Goal: Task Accomplishment & Management: Manage account settings

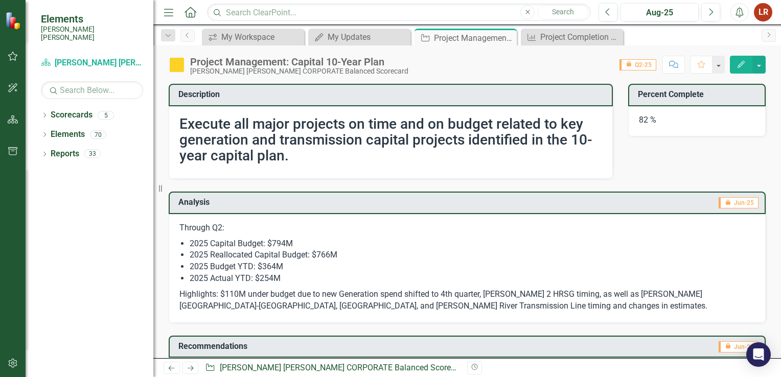
click at [646, 65] on span "icon.lock Q2-25" at bounding box center [638, 64] width 37 height 11
drag, startPoint x: 646, startPoint y: 65, endPoint x: 758, endPoint y: 65, distance: 111.5
click at [758, 65] on button "button" at bounding box center [759, 65] width 13 height 18
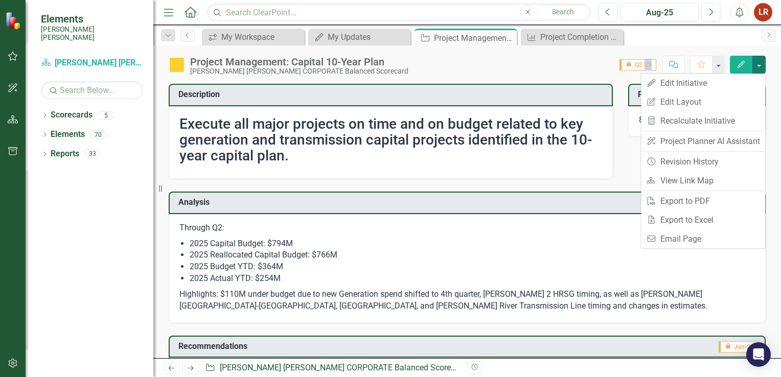
click at [348, 208] on td "Analysis" at bounding box center [303, 203] width 251 height 17
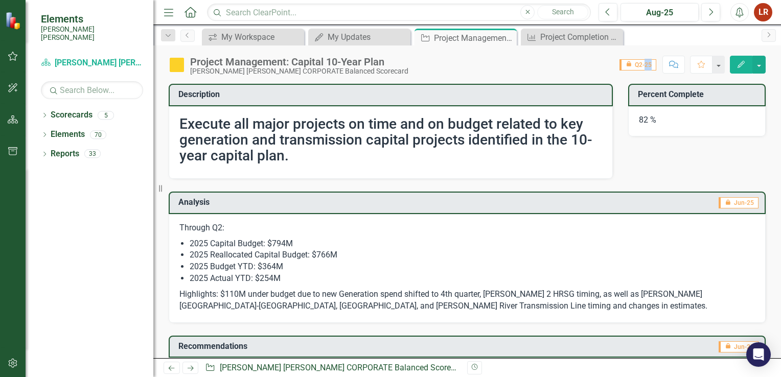
click at [192, 15] on icon "Home" at bounding box center [190, 12] width 13 height 11
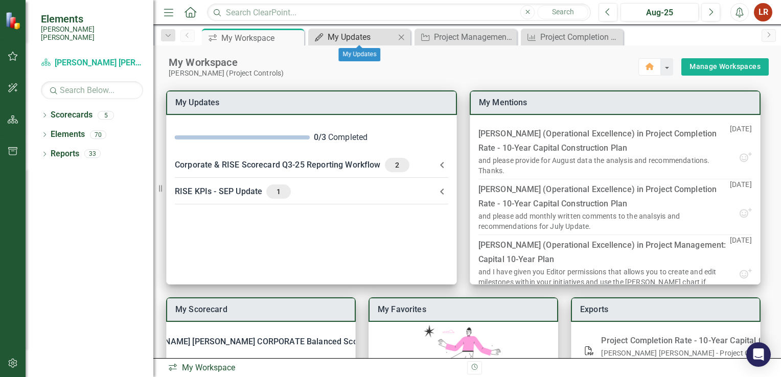
click at [329, 39] on link "My Updates My Updates" at bounding box center [353, 37] width 84 height 13
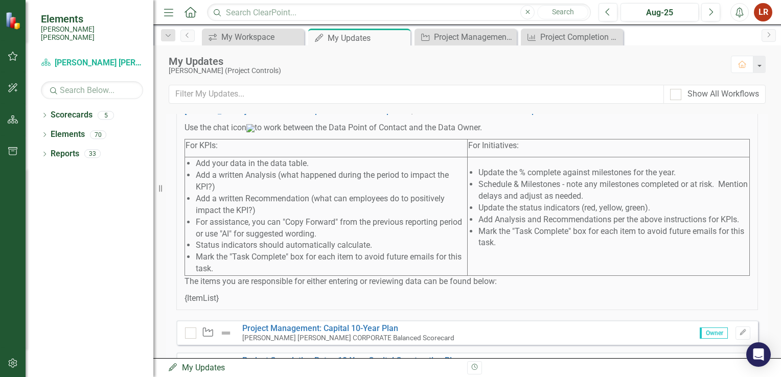
scroll to position [205, 0]
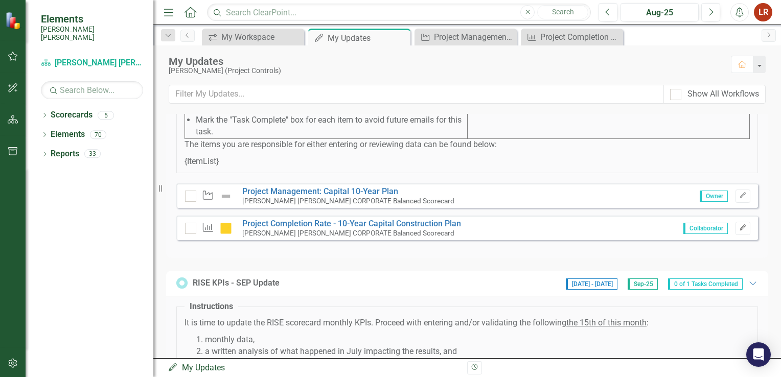
click at [739, 231] on icon "Edit" at bounding box center [743, 228] width 8 height 6
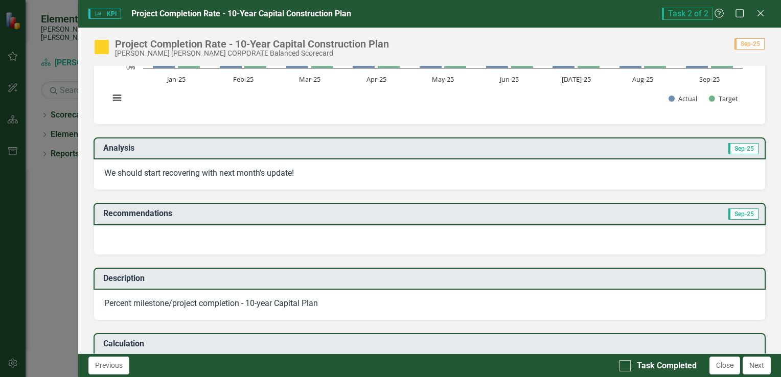
scroll to position [153, 0]
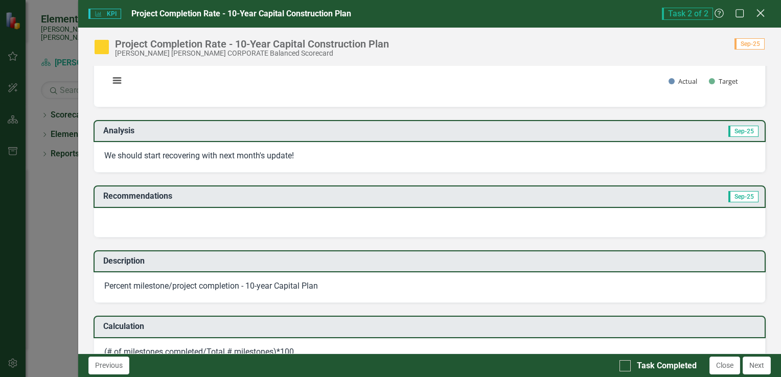
click at [758, 9] on icon "Close" at bounding box center [760, 13] width 13 height 10
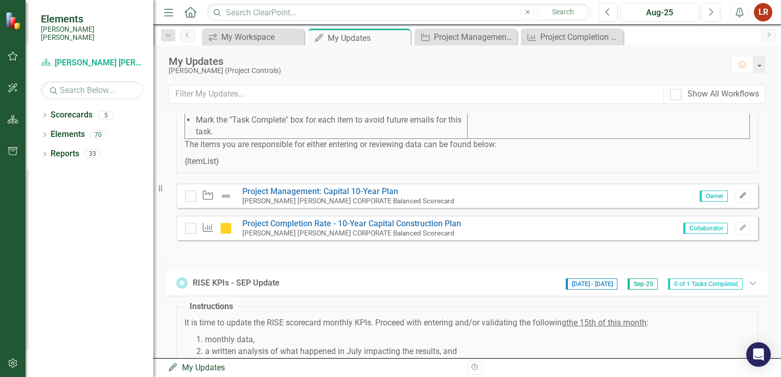
click at [739, 199] on icon "Edit" at bounding box center [743, 196] width 8 height 6
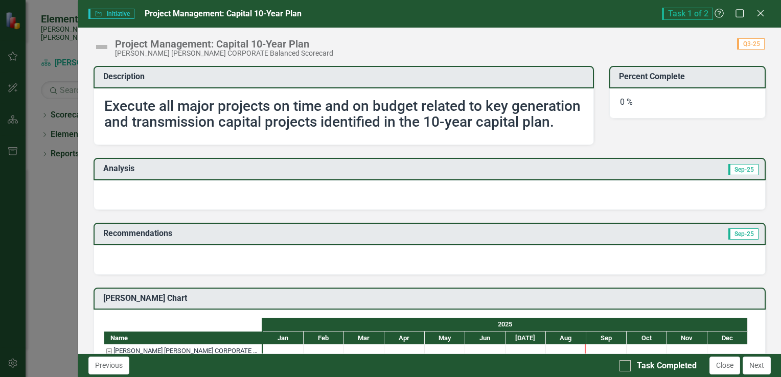
click at [178, 204] on div at bounding box center [430, 195] width 672 height 30
click at [243, 209] on div at bounding box center [430, 195] width 672 height 30
click at [242, 209] on div at bounding box center [430, 195] width 672 height 30
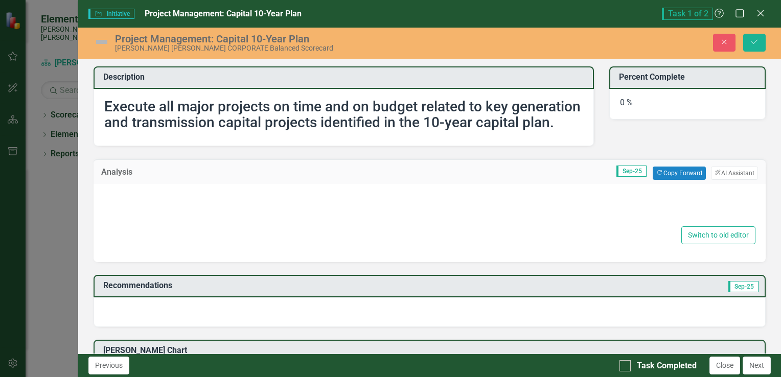
click at [240, 213] on div at bounding box center [430, 208] width 652 height 33
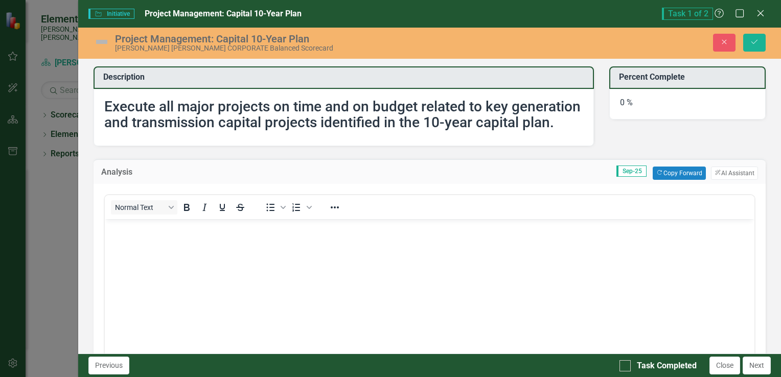
scroll to position [0, 0]
click at [201, 228] on p "Rich Text Area. Press ALT-0 for help." at bounding box center [429, 227] width 645 height 12
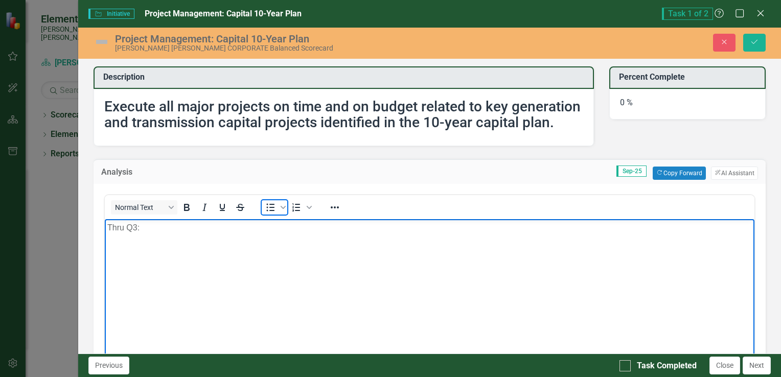
click at [269, 214] on icon "Bullet list" at bounding box center [270, 207] width 12 height 12
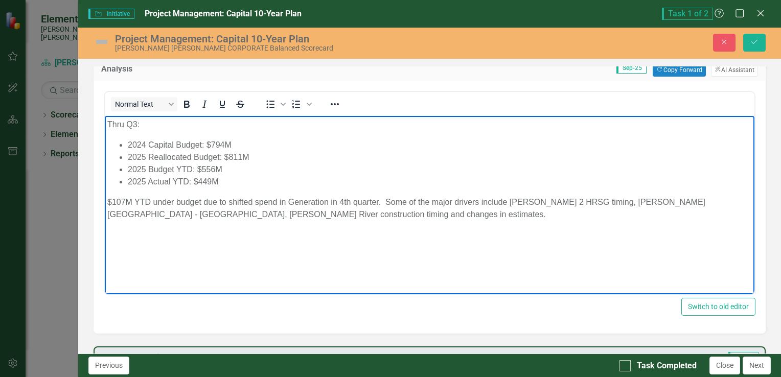
scroll to position [102, 0]
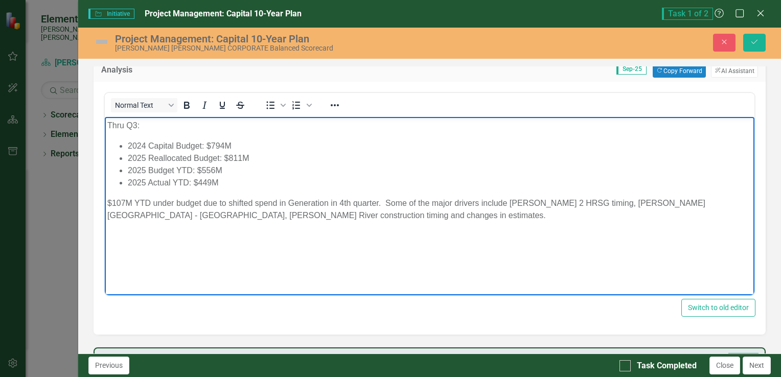
click at [107, 204] on p "$107M YTD under budget due to shifted spend in Generation in 4th quarter. Some …" at bounding box center [429, 209] width 645 height 25
click at [191, 202] on p "Highlights: $107M YTD under budget due to shifted spend in Generation in 4th qu…" at bounding box center [429, 209] width 645 height 25
click at [223, 201] on p "Highlights: $107M under budget due to shifted spend in Generation in 4th quarte…" at bounding box center [429, 209] width 645 height 25
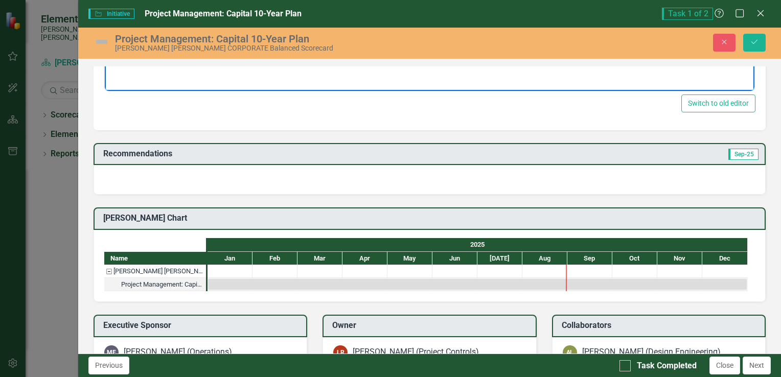
scroll to position [358, 0]
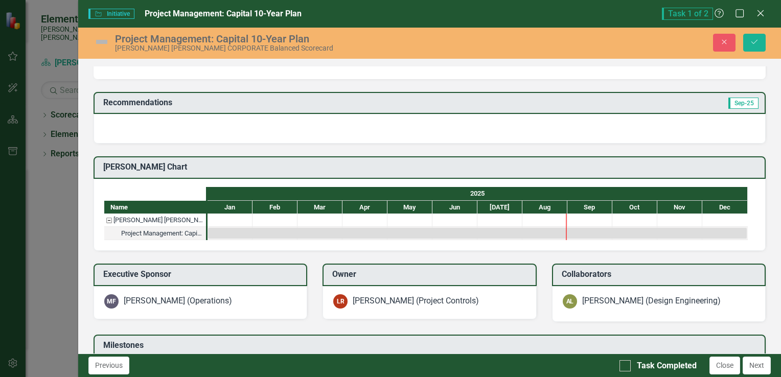
click at [193, 137] on div at bounding box center [430, 129] width 672 height 30
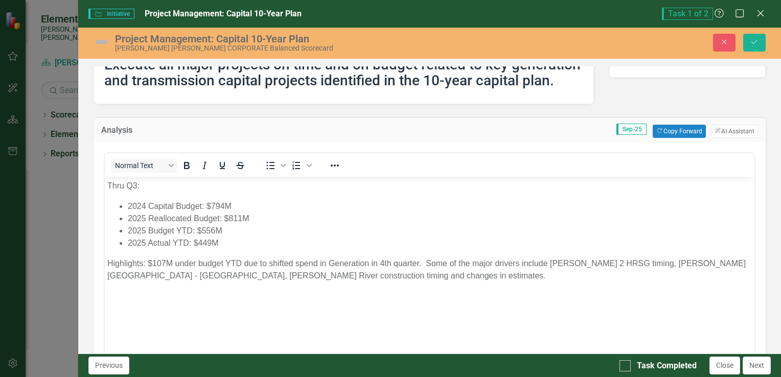
scroll to position [0, 0]
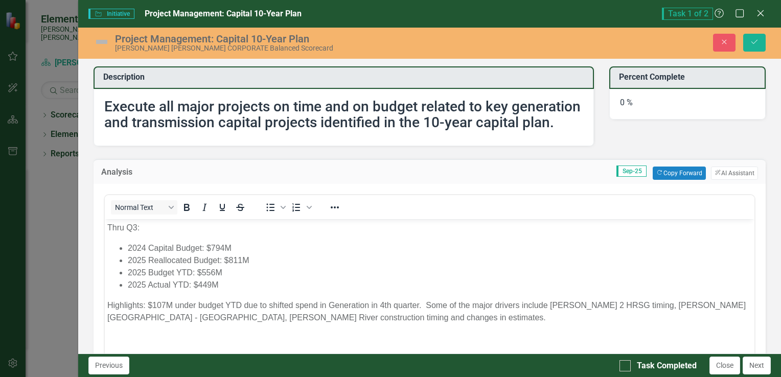
click at [629, 101] on div "0 %" at bounding box center [687, 104] width 156 height 31
click at [626, 104] on div "0 %" at bounding box center [687, 104] width 156 height 31
click at [625, 104] on div "0 %" at bounding box center [687, 104] width 156 height 31
click at [621, 102] on div "0 %" at bounding box center [687, 104] width 156 height 31
click at [621, 101] on div "0 %" at bounding box center [687, 104] width 156 height 31
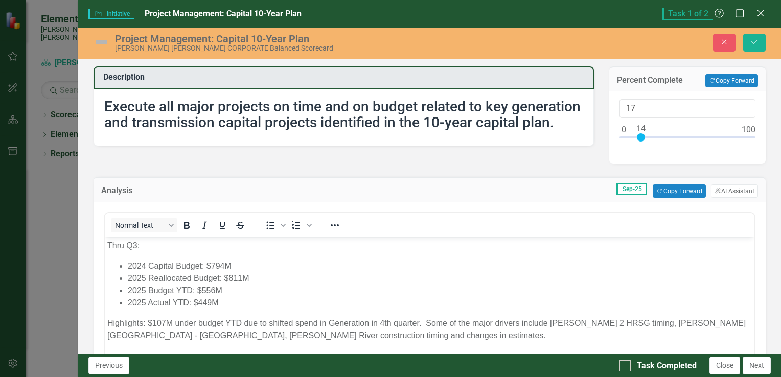
drag, startPoint x: 618, startPoint y: 140, endPoint x: 640, endPoint y: 137, distance: 22.2
click at [640, 137] on div at bounding box center [641, 137] width 8 height 8
click at [632, 111] on input "17" at bounding box center [688, 108] width 136 height 19
click at [583, 164] on div "Analysis Sep-25 Copy Forward Copy Forward ClearPoint AI AI Assistant Normal Tex…" at bounding box center [430, 309] width 688 height 291
click at [534, 182] on div "Analysis Sep-25 Copy Forward Copy Forward ClearPoint AI AI Assistant" at bounding box center [430, 189] width 672 height 25
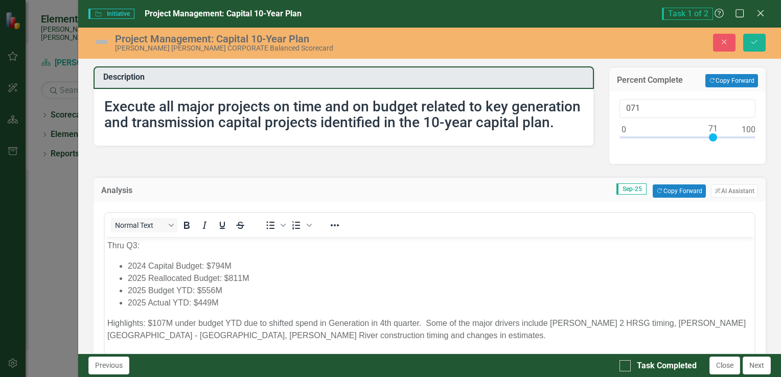
drag, startPoint x: 501, startPoint y: 202, endPoint x: 497, endPoint y: 213, distance: 10.7
click at [502, 202] on div "Normal Text To open the popup, press Shift+Enter To open the popup, press Shift…" at bounding box center [430, 328] width 672 height 253
drag, startPoint x: 479, startPoint y: 280, endPoint x: 461, endPoint y: 280, distance: 17.4
click at [478, 280] on li "2025 Reallocated Budget: $811M" at bounding box center [439, 278] width 624 height 12
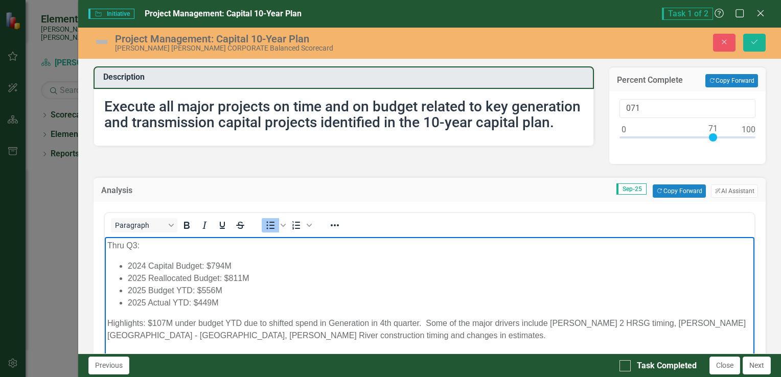
click at [430, 289] on li "2025 Budget YTD: $556M" at bounding box center [439, 291] width 624 height 12
click at [656, 108] on input "071" at bounding box center [688, 108] width 136 height 19
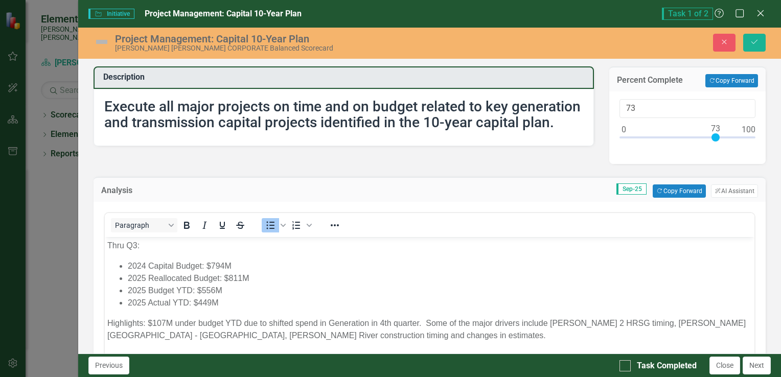
type input "71"
drag, startPoint x: 619, startPoint y: 137, endPoint x: 709, endPoint y: 133, distance: 90.1
click at [709, 133] on div at bounding box center [713, 137] width 8 height 8
click at [484, 242] on p "Thru Q3:" at bounding box center [429, 246] width 645 height 12
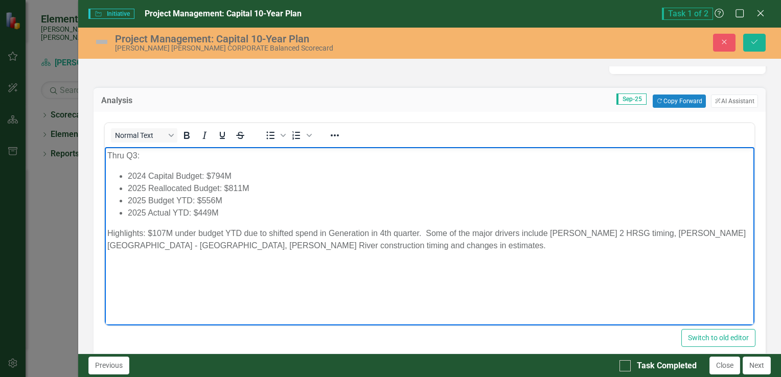
scroll to position [63, 0]
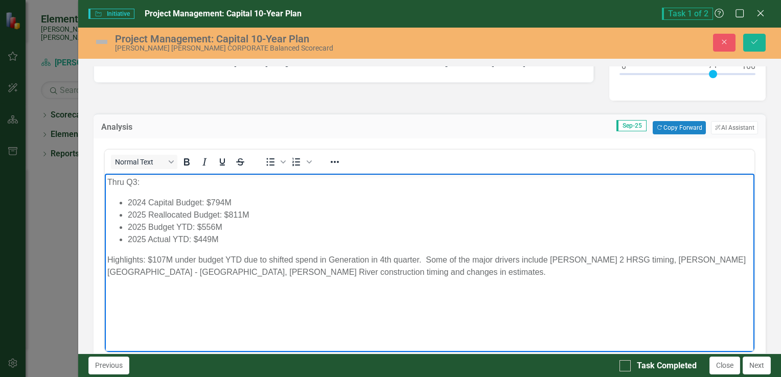
click at [289, 301] on body "Thru Q3: 2024 Capital Budget: $794M 2025 Reallocated Budget: $811M 2025 Budget …" at bounding box center [429, 250] width 650 height 153
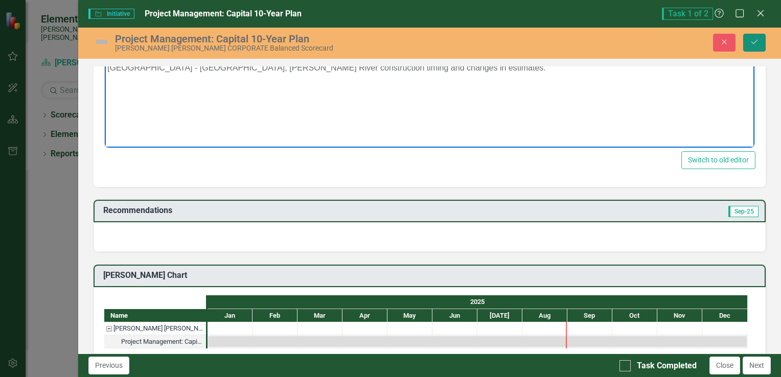
click at [752, 44] on icon "Save" at bounding box center [754, 41] width 9 height 7
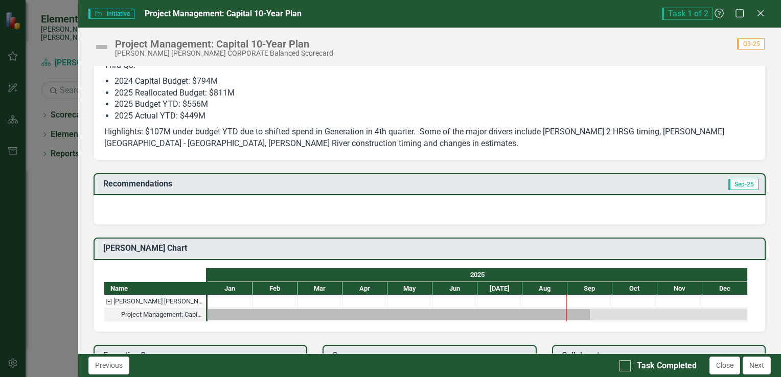
scroll to position [153, 0]
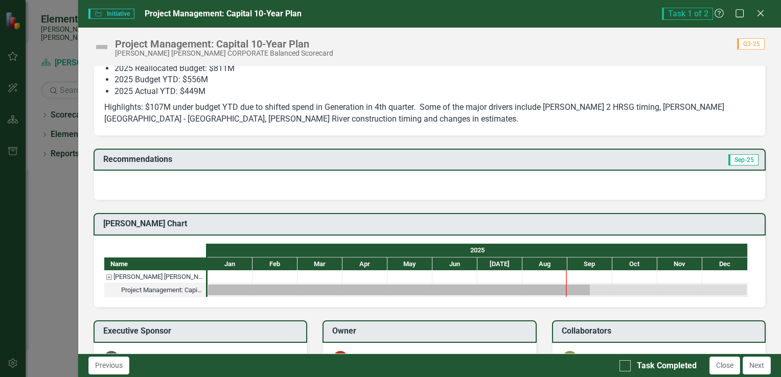
click at [48, 235] on div "Initiative Initiative Project Management: Capital 10-Year Plan Task 1 of 2 Help…" at bounding box center [390, 188] width 781 height 377
drag, startPoint x: 400, startPoint y: 17, endPoint x: 346, endPoint y: 90, distance: 90.6
click at [352, 101] on div "Initiative Initiative Project Management: Capital 10-Year Plan Task 1 of 2 Help…" at bounding box center [429, 188] width 703 height 377
click at [757, 11] on icon "Close" at bounding box center [760, 13] width 13 height 10
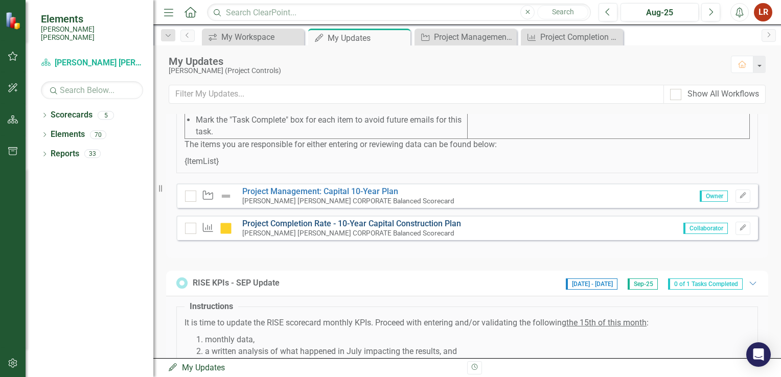
click at [333, 229] on link "Project Completion Rate - 10-Year Capital Construction Plan" at bounding box center [351, 224] width 219 height 10
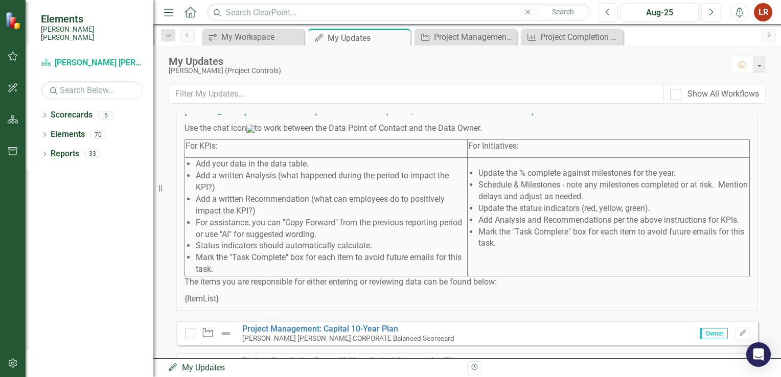
scroll to position [153, 0]
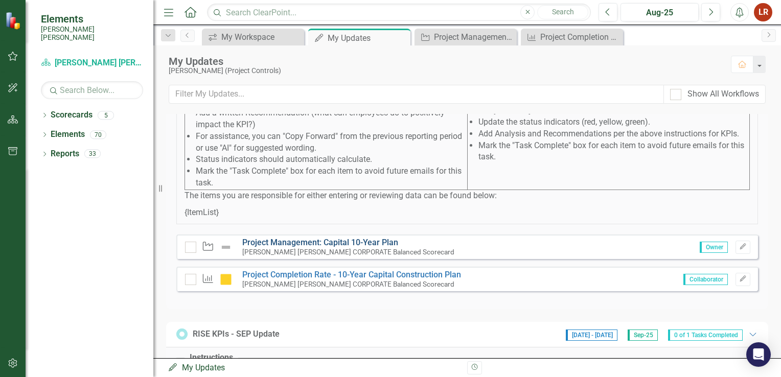
click at [321, 247] on link "Project Management: Capital 10-Year Plan" at bounding box center [320, 243] width 156 height 10
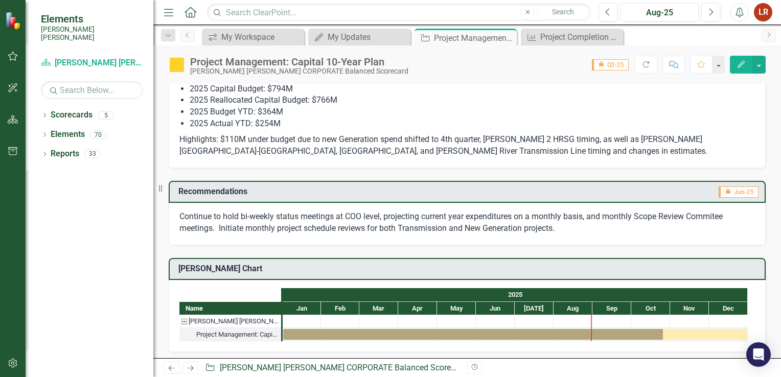
scroll to position [153, 0]
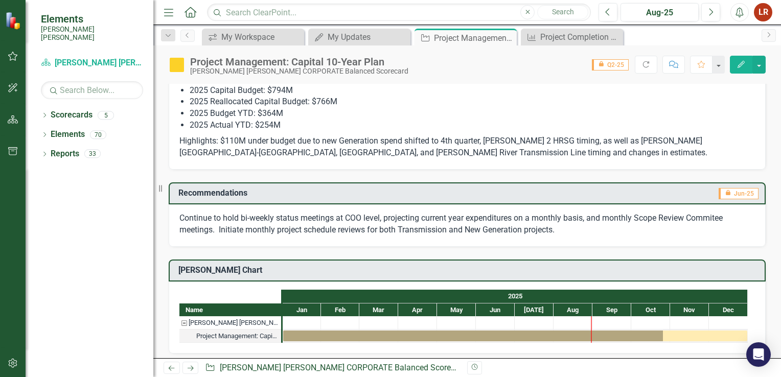
drag, startPoint x: 179, startPoint y: 215, endPoint x: 291, endPoint y: 223, distance: 112.3
click at [306, 220] on p "Continue to hold bi-weekly status meetings at COO level, projecting current yea…" at bounding box center [467, 225] width 576 height 24
drag, startPoint x: 270, startPoint y: 222, endPoint x: 263, endPoint y: 227, distance: 8.8
click at [269, 222] on p "Continue to hold bi-weekly status meetings at COO level, projecting current yea…" at bounding box center [467, 225] width 576 height 24
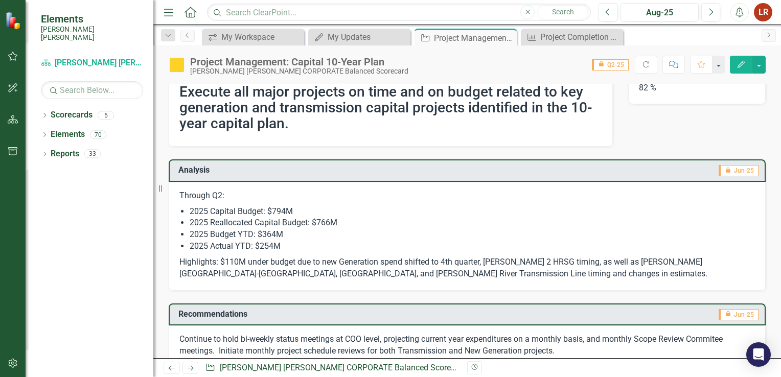
scroll to position [0, 0]
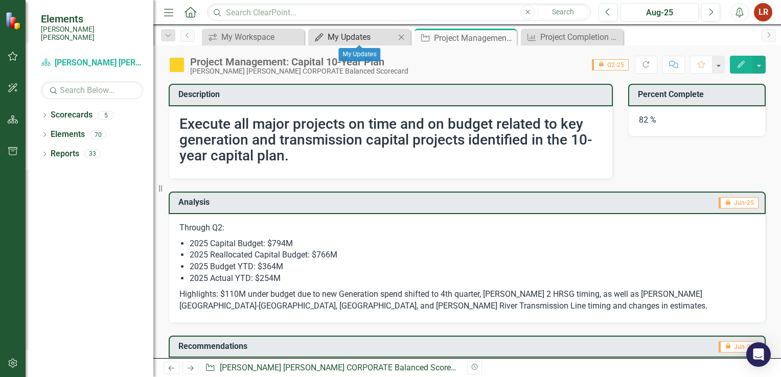
click at [328, 39] on div "My Updates" at bounding box center [361, 37] width 67 height 13
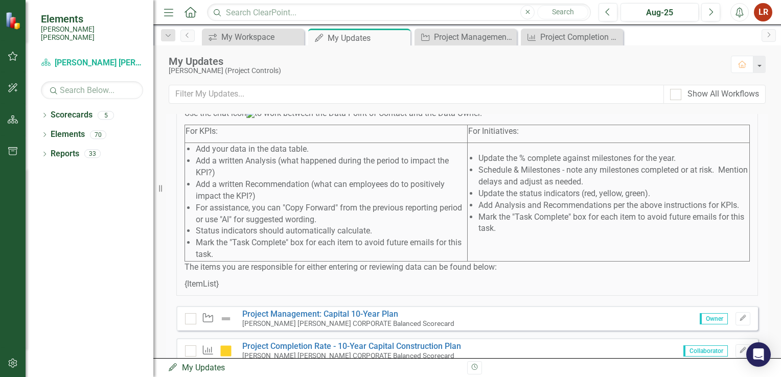
scroll to position [205, 0]
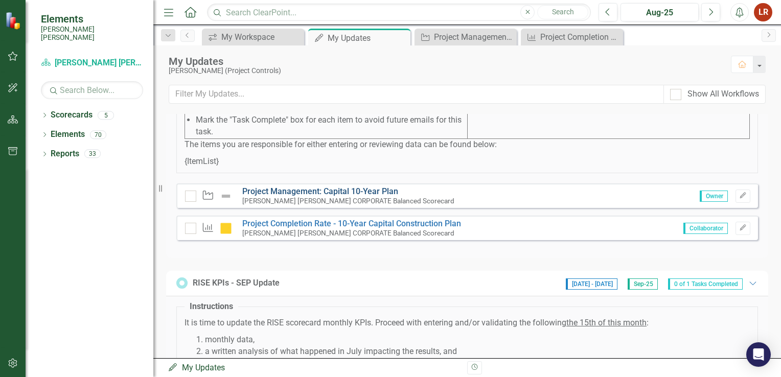
click at [305, 196] on link "Project Management: Capital 10-Year Plan" at bounding box center [320, 192] width 156 height 10
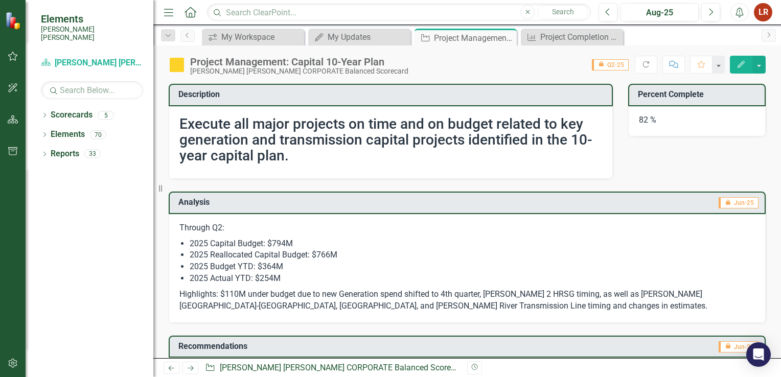
click at [436, 138] on h2 "Execute all major projects on time and on budget related to key generation and …" at bounding box center [390, 140] width 423 height 47
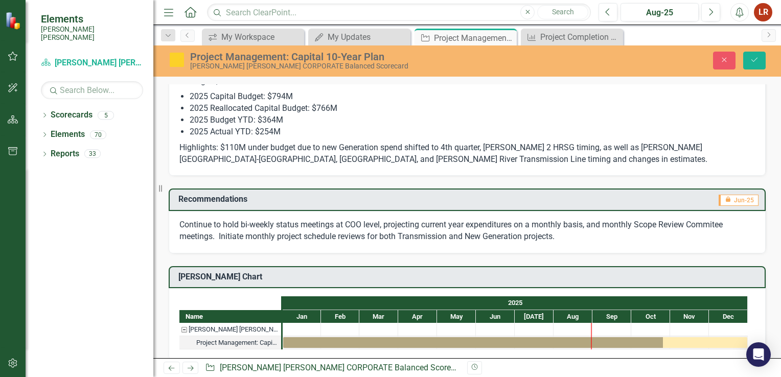
scroll to position [307, 0]
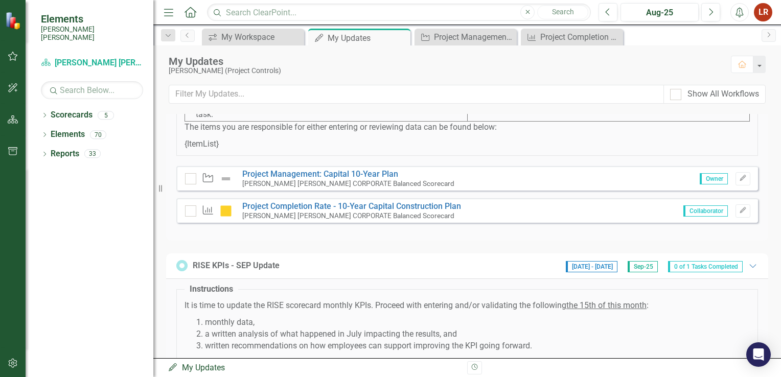
scroll to position [205, 0]
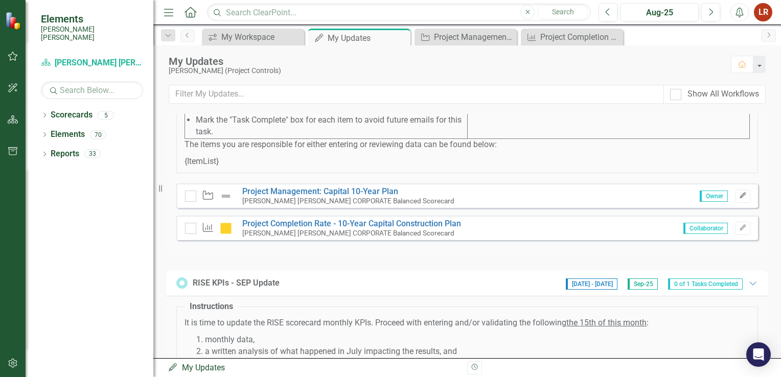
click at [739, 199] on icon "Edit" at bounding box center [743, 196] width 8 height 6
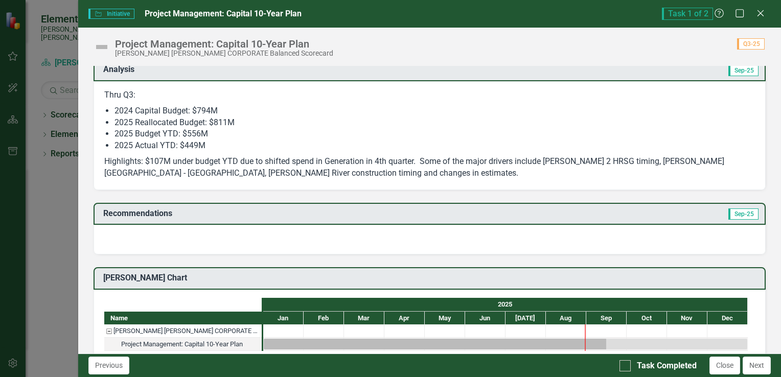
scroll to position [153, 0]
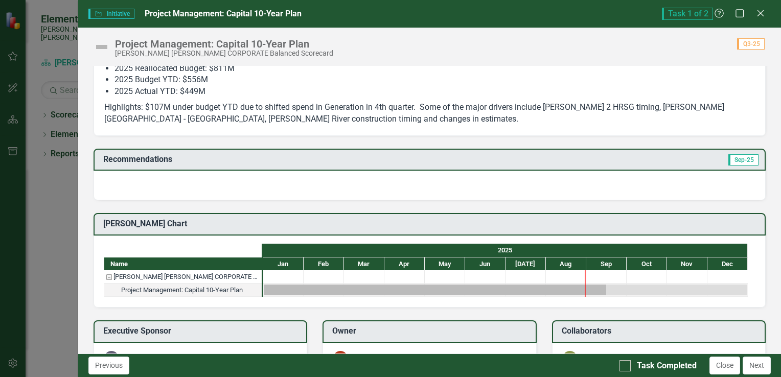
click at [331, 200] on div at bounding box center [430, 186] width 672 height 30
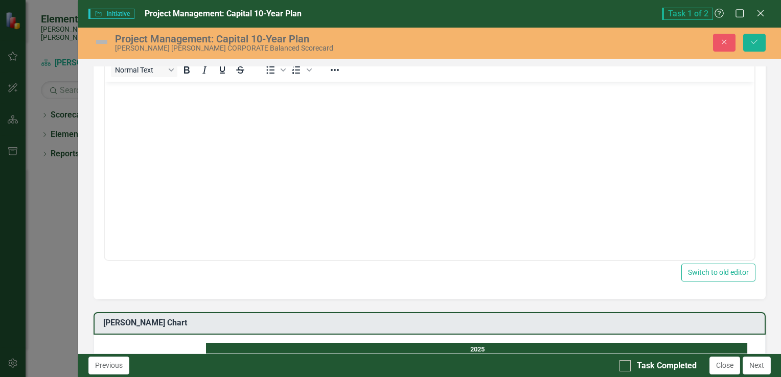
scroll to position [307, 0]
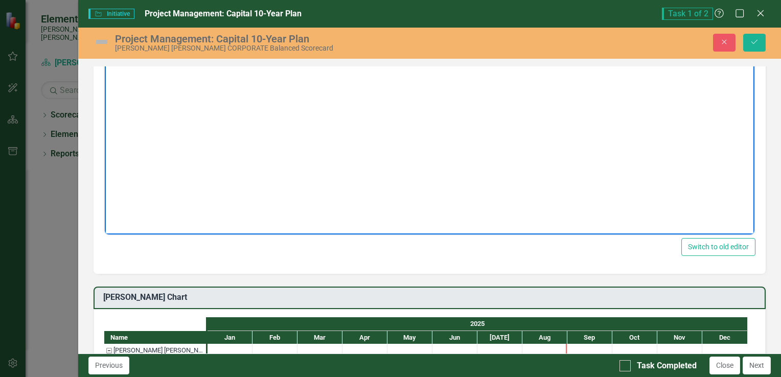
click at [176, 110] on body "Rich Text Area. Press ALT-0 for help." at bounding box center [429, 132] width 650 height 153
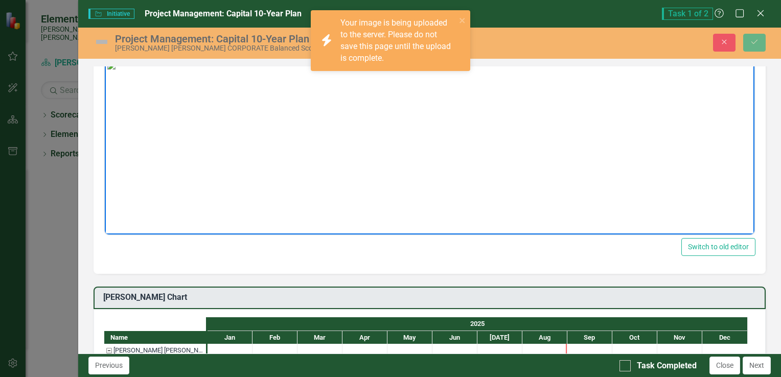
click at [115, 70] on img "Rich Text Area. Press ALT-0 for help." at bounding box center [111, 65] width 8 height 8
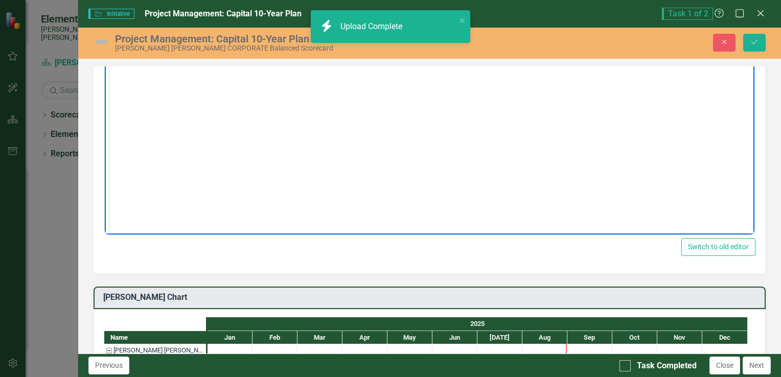
click at [235, 118] on body "Rich Text Area. Press ALT-0 for help." at bounding box center [429, 132] width 650 height 153
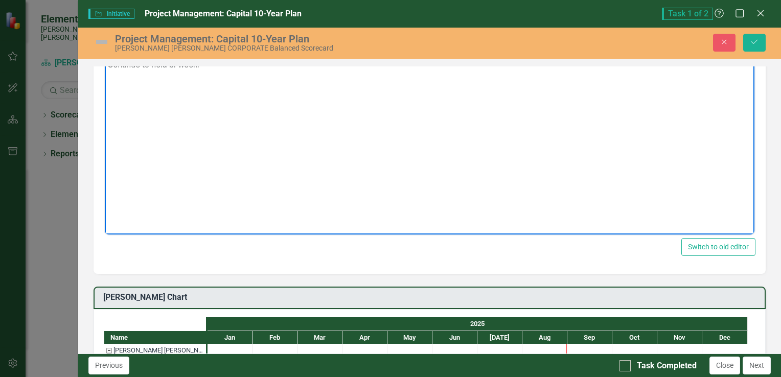
click at [242, 68] on p "Continue to hold bi-weekl" at bounding box center [429, 65] width 645 height 12
click at [232, 62] on p "Continue to hold bi-weekl" at bounding box center [429, 65] width 645 height 12
click at [260, 54] on div "To open the popup, press Shift+Enter To open the popup, press Shift+Enter" at bounding box center [288, 44] width 64 height 20
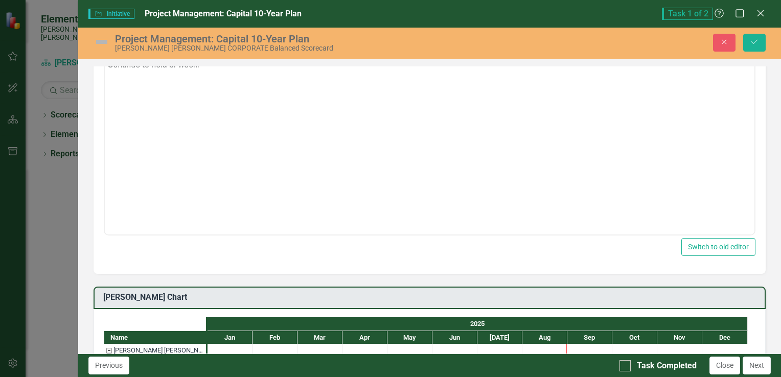
click at [214, 60] on p "Continue to hold bi-weekl" at bounding box center [429, 65] width 645 height 12
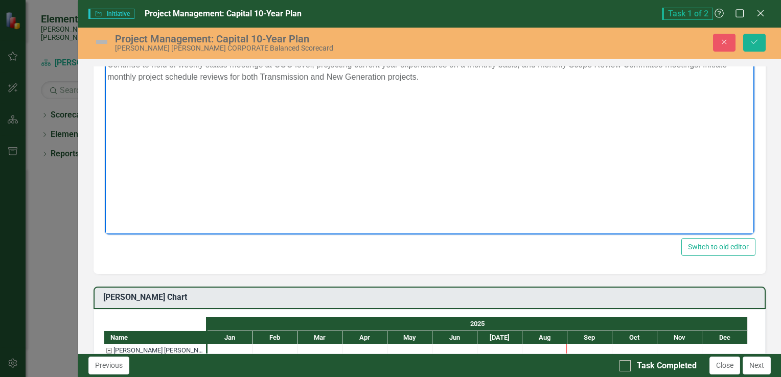
click at [729, 64] on p "Continue to hold bi-weekly status meetings at COO level, projecting current yea…" at bounding box center [429, 71] width 645 height 25
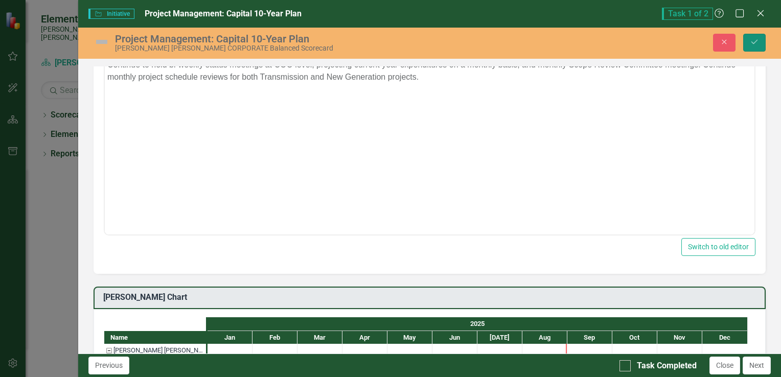
click at [755, 40] on icon "Save" at bounding box center [754, 41] width 9 height 7
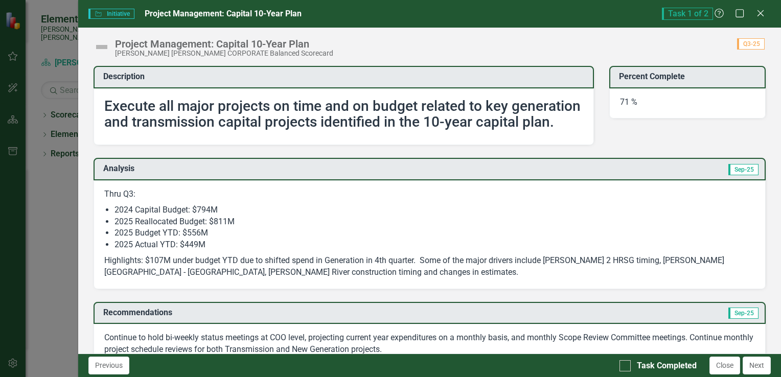
scroll to position [0, 0]
click at [755, 368] on button "Next" at bounding box center [757, 366] width 28 height 18
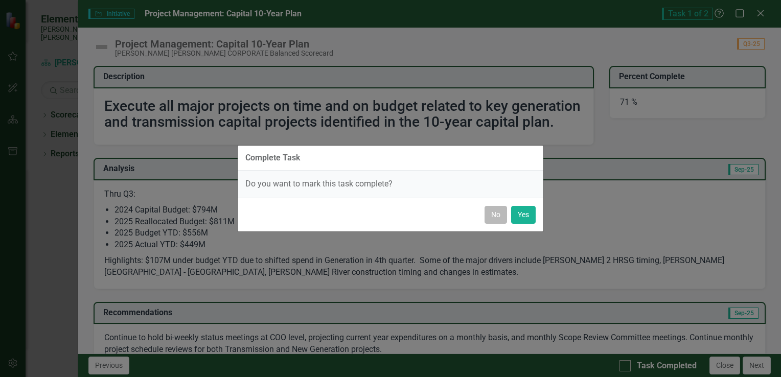
click at [496, 222] on button "No" at bounding box center [496, 215] width 22 height 18
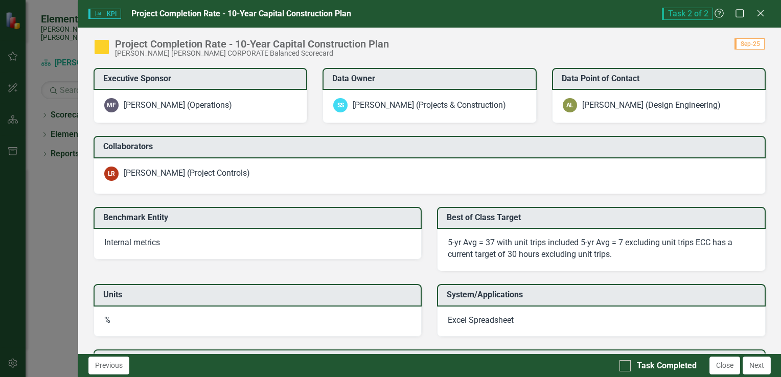
scroll to position [1074, 0]
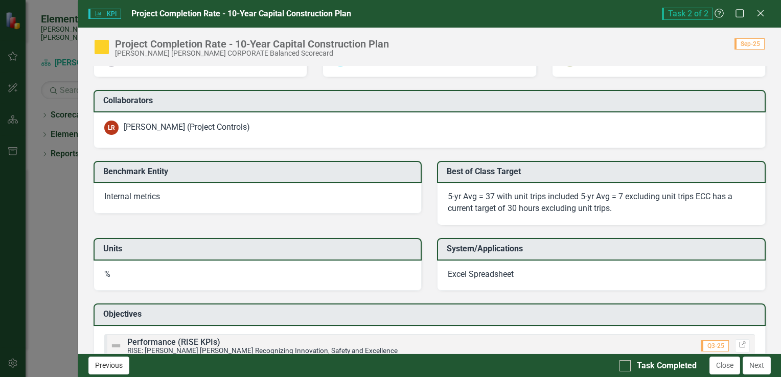
click at [112, 367] on button "Previous" at bounding box center [108, 366] width 41 height 18
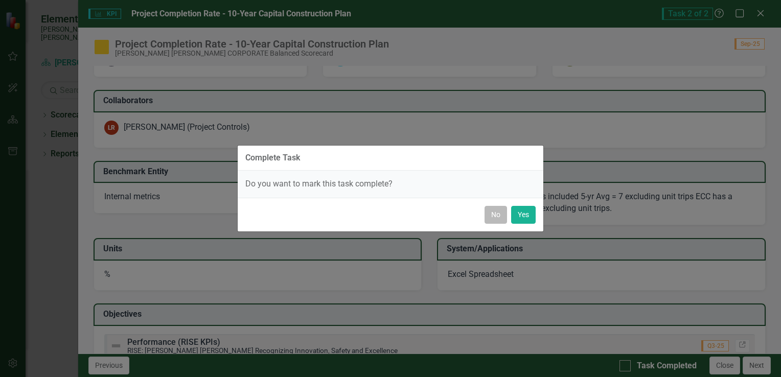
click at [487, 216] on button "No" at bounding box center [496, 215] width 22 height 18
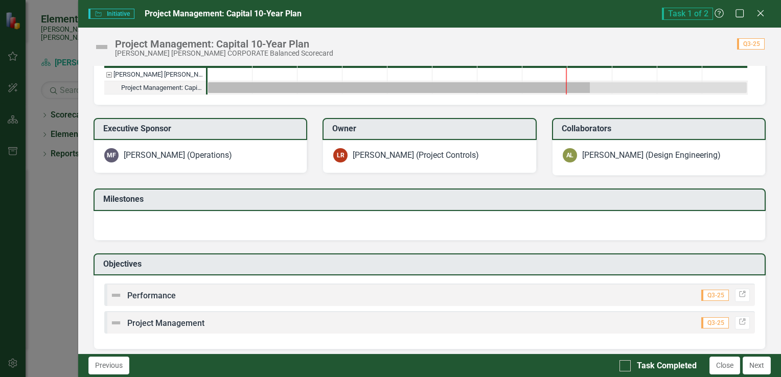
scroll to position [386, 0]
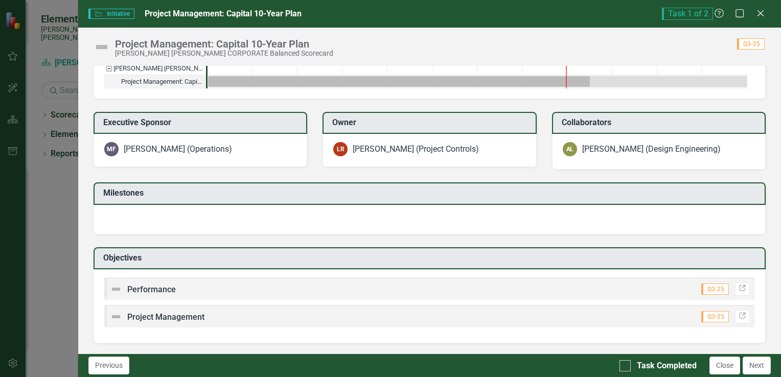
click at [117, 292] on img at bounding box center [116, 289] width 12 height 12
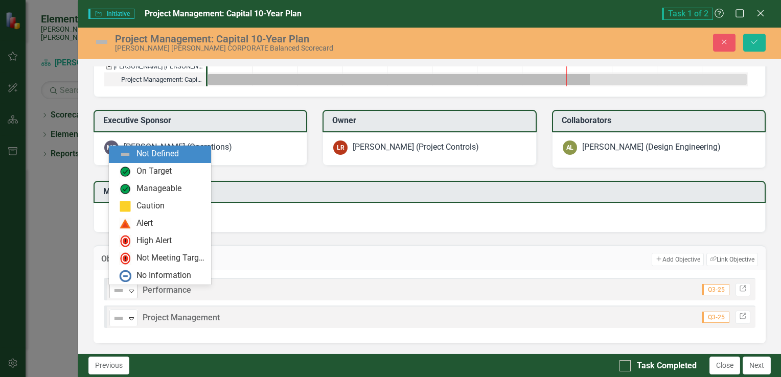
click at [132, 291] on icon "Expand" at bounding box center [131, 291] width 10 height 8
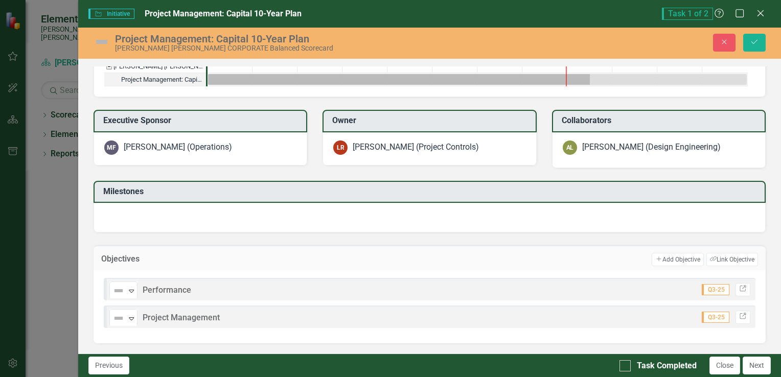
click at [381, 263] on td "Add Add Objective Link Tag Link Objective" at bounding box center [516, 259] width 483 height 13
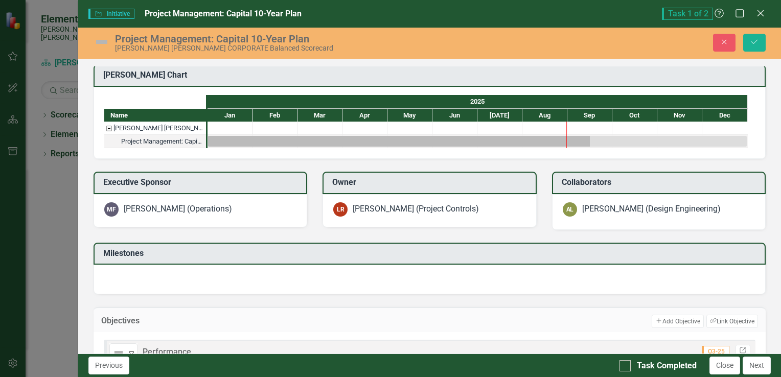
scroll to position [389, 0]
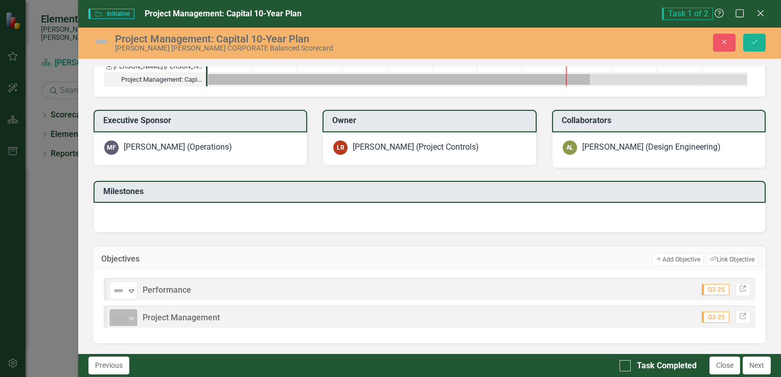
click at [130, 320] on icon "Expand" at bounding box center [131, 318] width 10 height 8
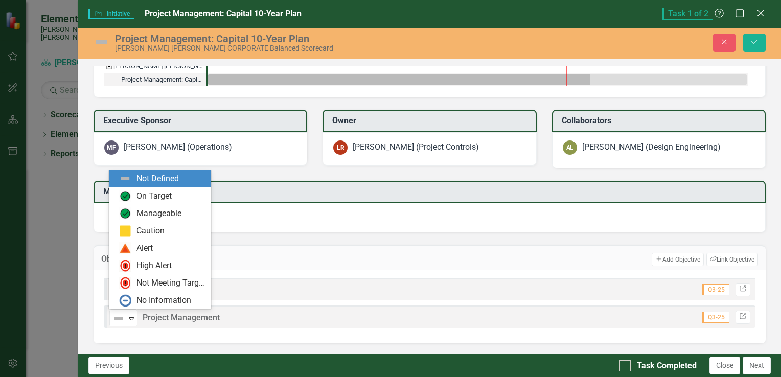
click at [358, 308] on div "8 results available. Use Up and Down to choose options, press Enter to select t…" at bounding box center [430, 317] width 652 height 22
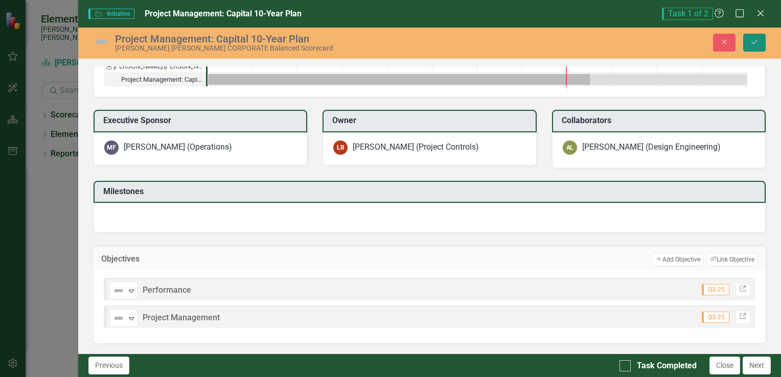
click at [757, 44] on icon "Save" at bounding box center [754, 41] width 9 height 7
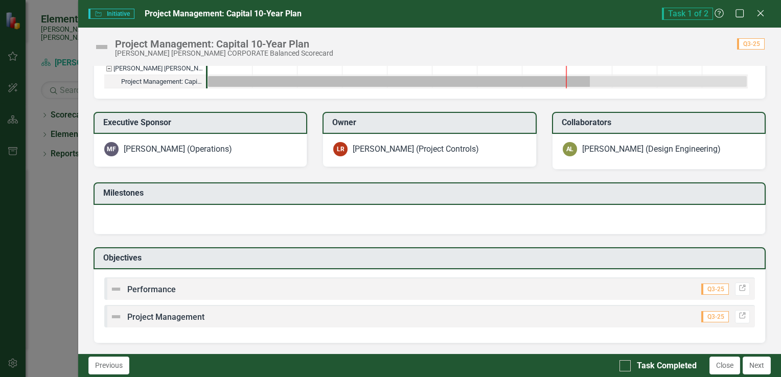
scroll to position [386, 0]
click at [67, 231] on div "Initiative Initiative Project Management: Capital 10-Year Plan Task 1 of 2 Help…" at bounding box center [390, 188] width 781 height 377
click at [760, 16] on icon "Close" at bounding box center [760, 13] width 13 height 10
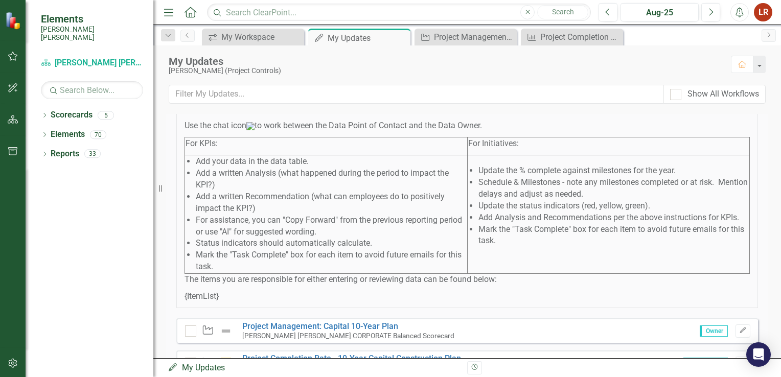
scroll to position [0, 0]
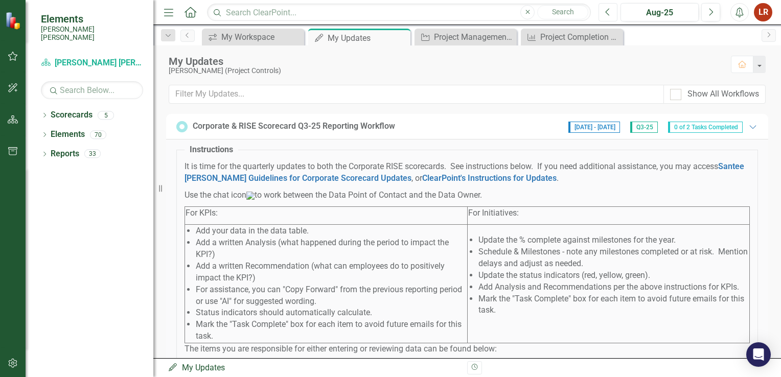
click at [610, 11] on icon "Previous" at bounding box center [608, 12] width 6 height 9
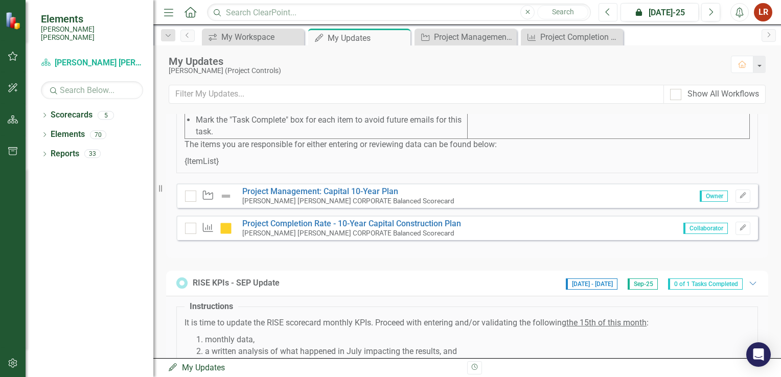
scroll to position [205, 0]
click at [309, 196] on link "Project Management: Capital 10-Year Plan" at bounding box center [320, 192] width 156 height 10
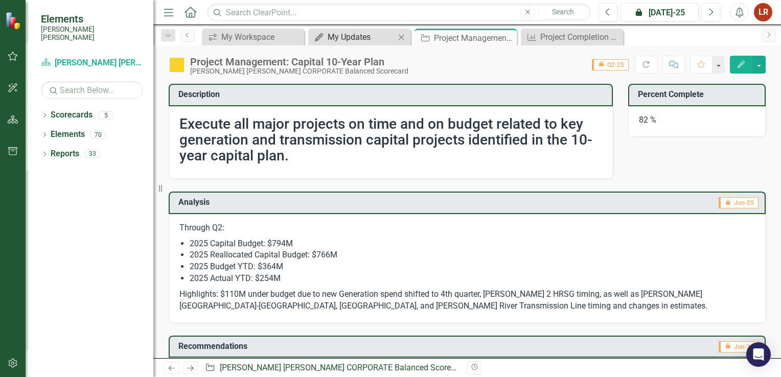
click at [380, 42] on div "My Updates" at bounding box center [361, 37] width 67 height 13
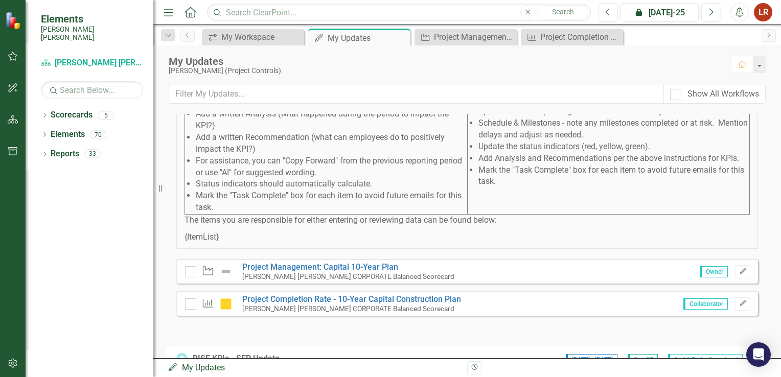
scroll to position [130, 0]
click at [309, 271] on link "Project Management: Capital 10-Year Plan" at bounding box center [320, 266] width 156 height 10
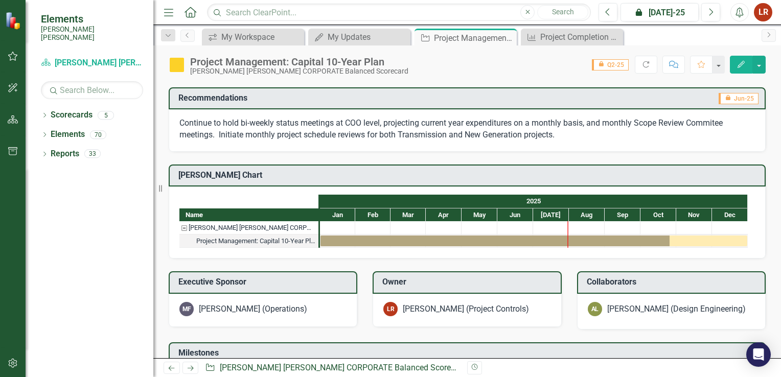
scroll to position [252, 0]
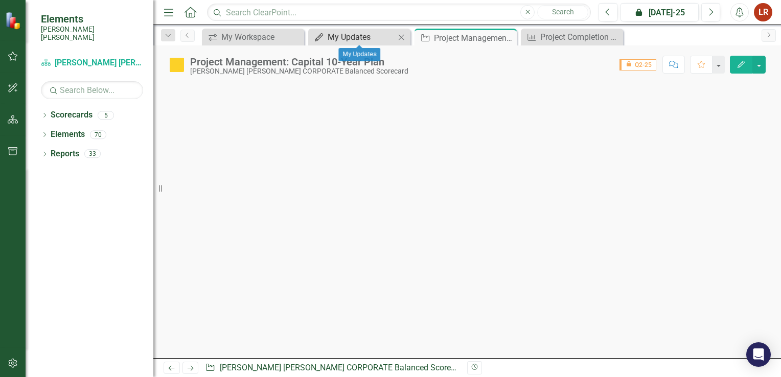
click at [374, 40] on div "My Updates" at bounding box center [361, 37] width 67 height 13
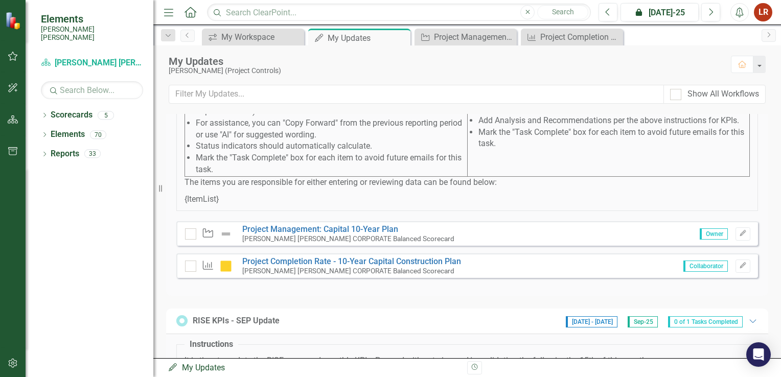
scroll to position [184, 0]
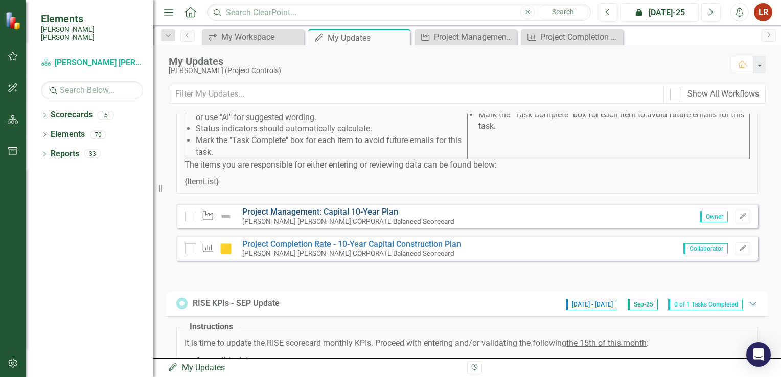
click at [282, 217] on link "Project Management: Capital 10-Year Plan" at bounding box center [320, 212] width 156 height 10
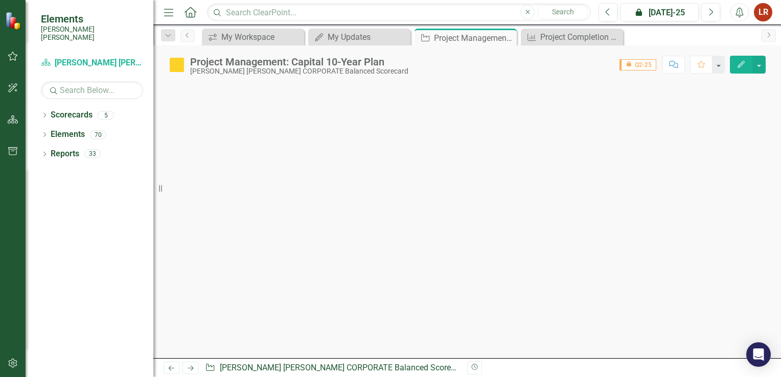
click at [189, 13] on icon at bounding box center [191, 12] width 12 height 11
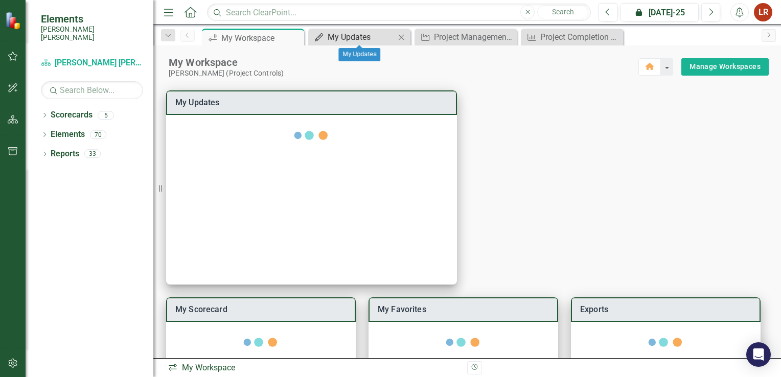
click at [361, 34] on div "My Updates" at bounding box center [361, 37] width 67 height 13
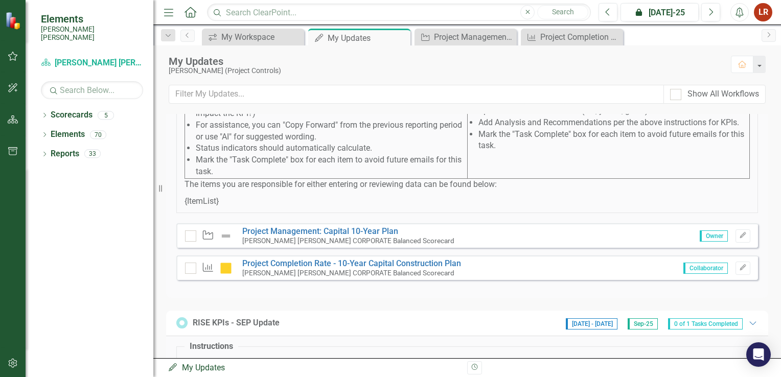
scroll to position [177, 0]
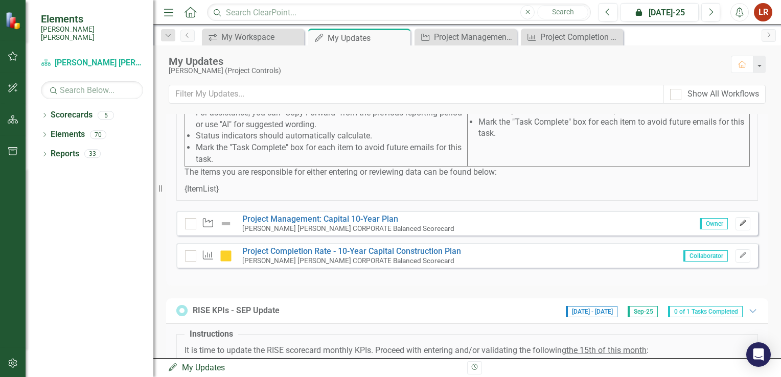
click at [739, 226] on icon "Edit" at bounding box center [743, 223] width 8 height 6
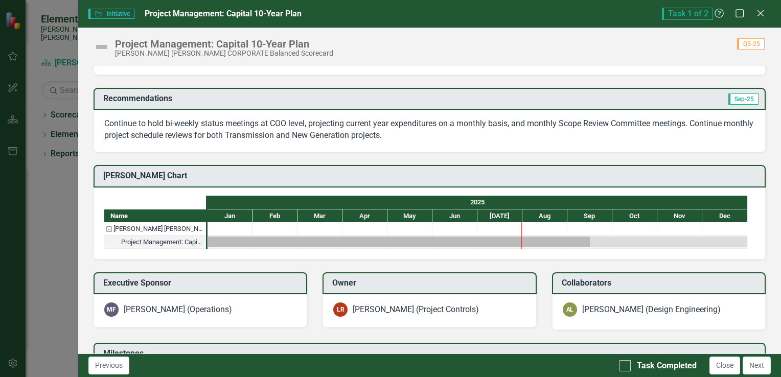
scroll to position [386, 0]
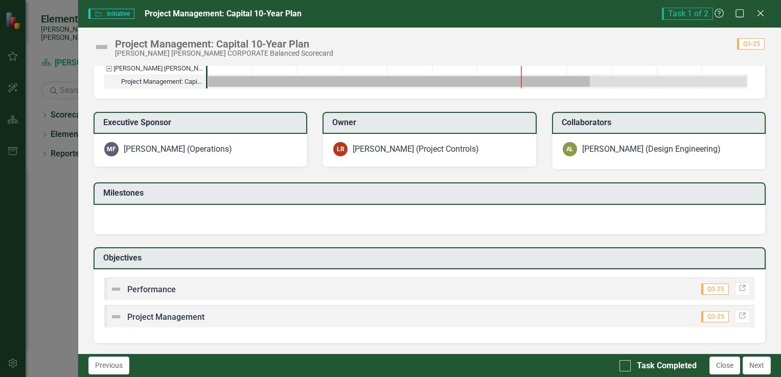
click at [116, 288] on img at bounding box center [116, 289] width 12 height 12
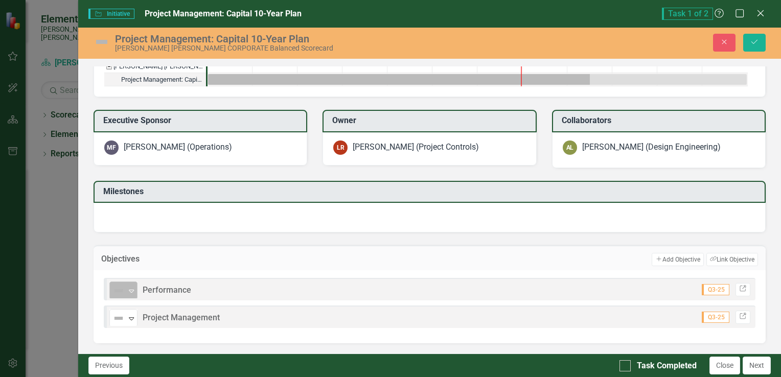
click at [131, 295] on icon "Expand" at bounding box center [131, 291] width 10 height 8
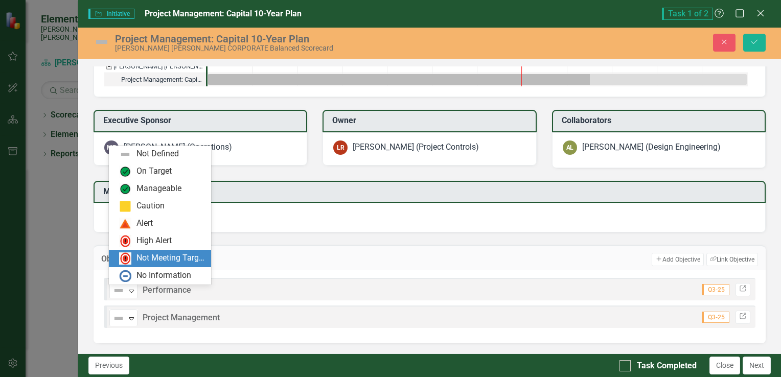
click at [155, 257] on div "Not Meeting Target" at bounding box center [171, 259] width 69 height 12
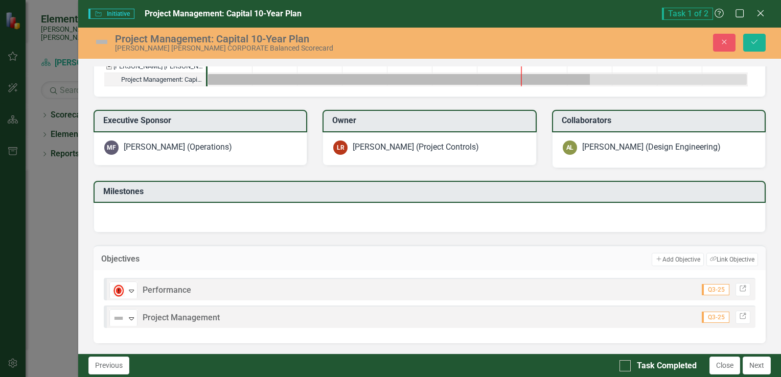
click at [137, 320] on div "Not Defined Expand" at bounding box center [125, 317] width 33 height 18
click at [133, 322] on icon "Expand" at bounding box center [131, 318] width 10 height 8
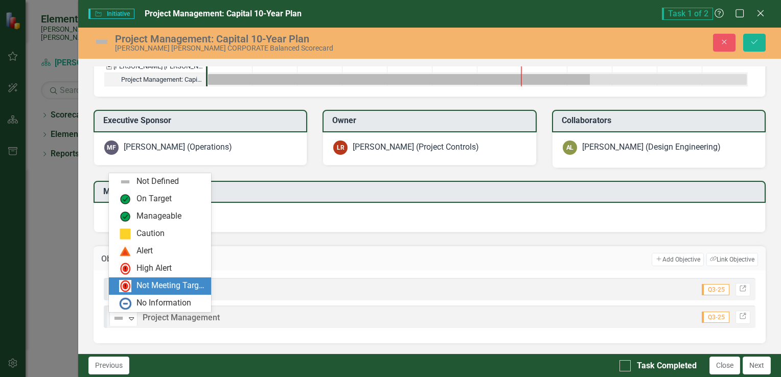
click at [148, 287] on div "Not Meeting Target" at bounding box center [171, 286] width 69 height 12
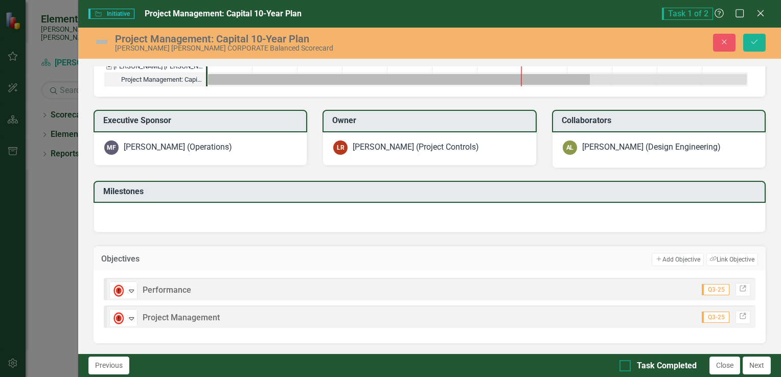
click at [620, 363] on input "Task Completed" at bounding box center [623, 363] width 7 height 7
checkbox input "true"
drag, startPoint x: 750, startPoint y: 361, endPoint x: 750, endPoint y: 369, distance: 7.2
drag, startPoint x: 750, startPoint y: 369, endPoint x: 589, endPoint y: 373, distance: 160.6
click at [589, 373] on div "Previous Task Completed Close Next" at bounding box center [429, 366] width 703 height 24
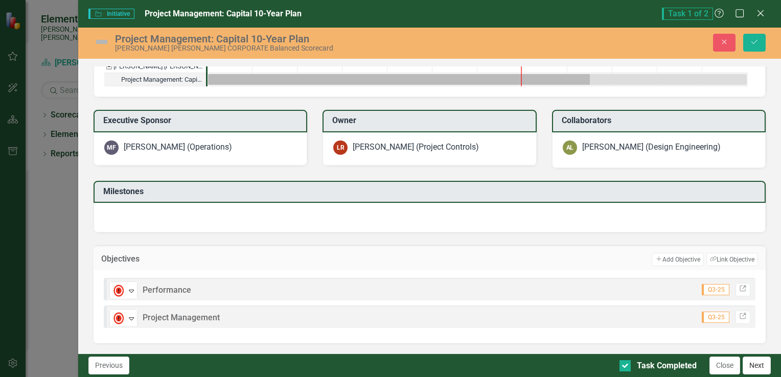
drag, startPoint x: 756, startPoint y: 366, endPoint x: 759, endPoint y: 371, distance: 6.0
click at [759, 371] on button "Next" at bounding box center [757, 366] width 28 height 18
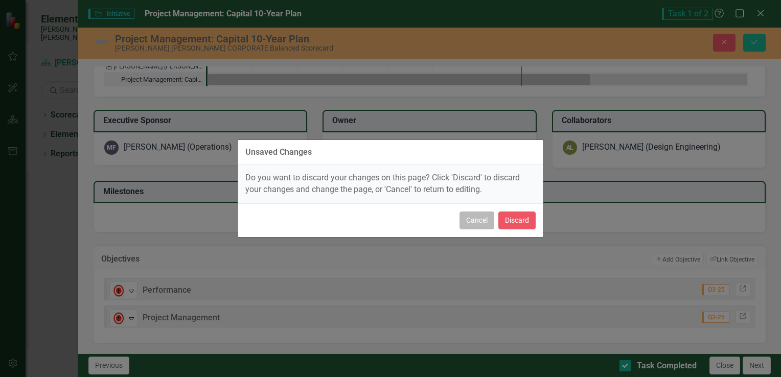
click at [468, 218] on button "Cancel" at bounding box center [477, 221] width 35 height 18
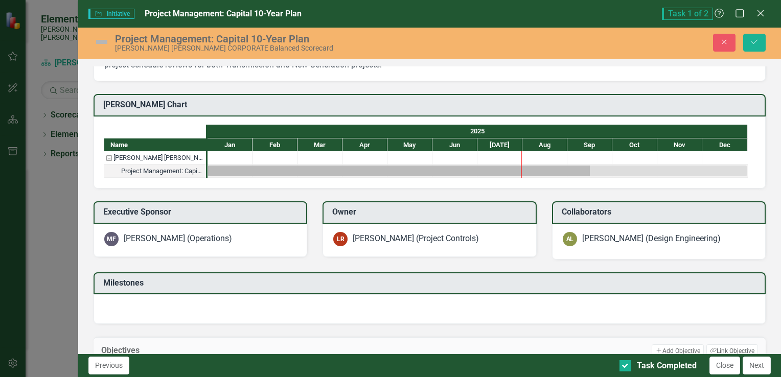
scroll to position [389, 0]
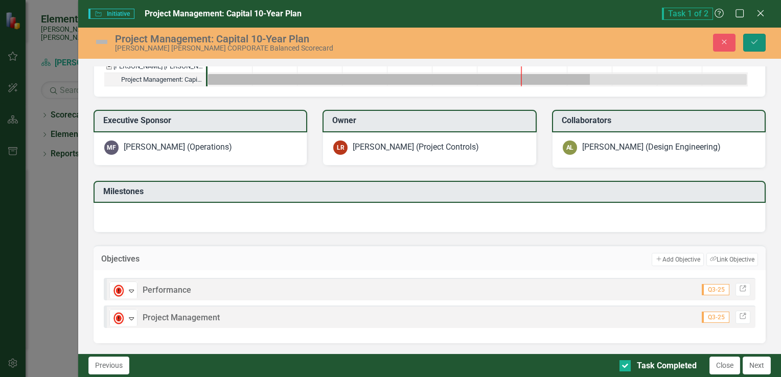
click at [753, 36] on button "Save" at bounding box center [754, 43] width 22 height 18
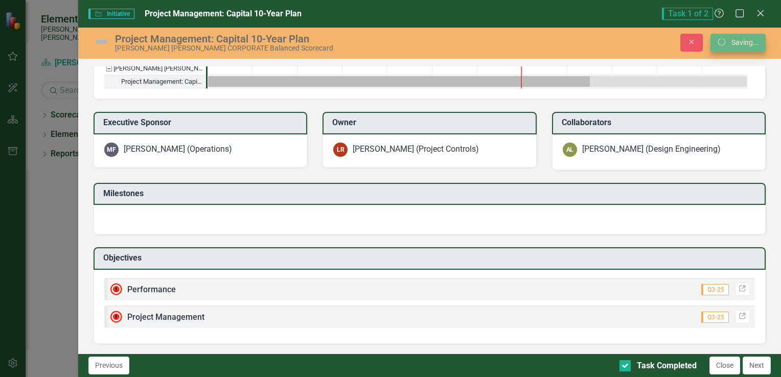
scroll to position [387, 0]
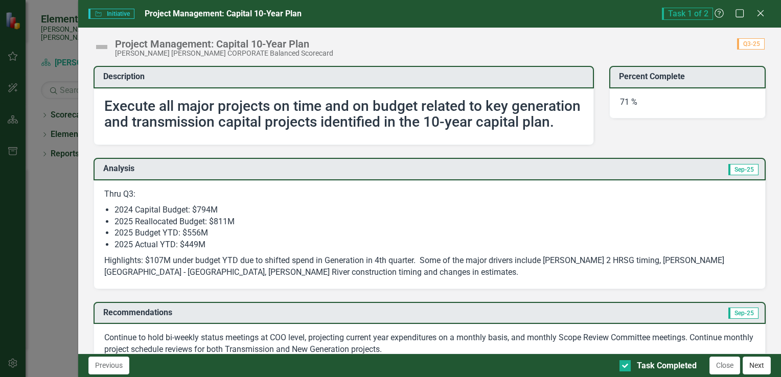
click at [757, 366] on button "Next" at bounding box center [757, 366] width 28 height 18
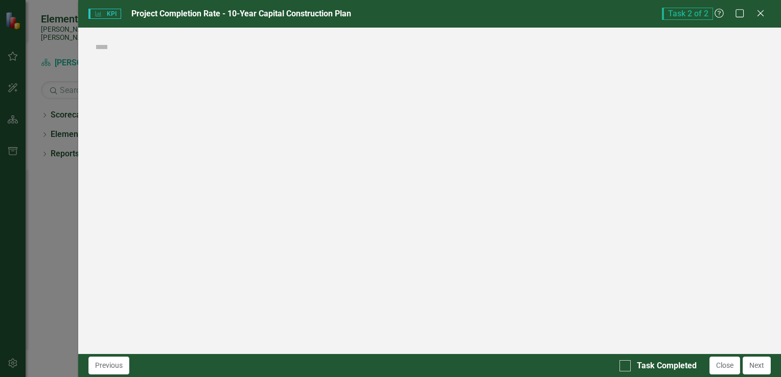
checkbox input "true"
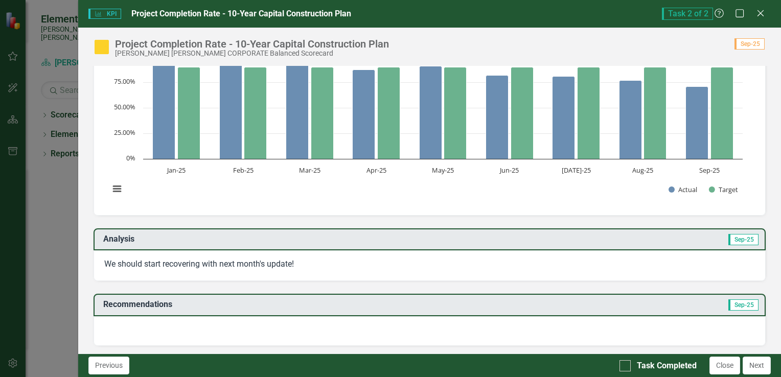
scroll to position [0, 0]
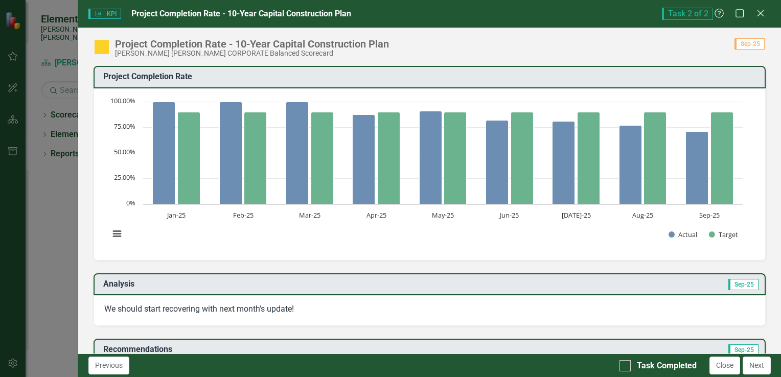
click at [37, 230] on div "KPI KPI Project Completion Rate - 10-Year Capital Construction Plan Task 2 of 2…" at bounding box center [390, 188] width 781 height 377
click at [726, 371] on button "Close" at bounding box center [725, 366] width 31 height 18
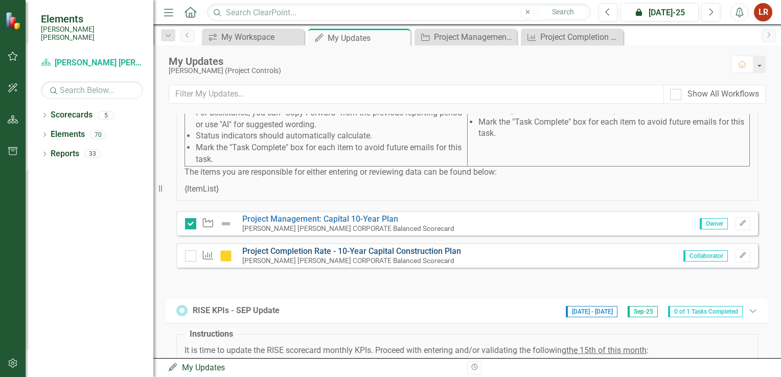
click at [369, 256] on link "Project Completion Rate - 10-Year Capital Construction Plan" at bounding box center [351, 251] width 219 height 10
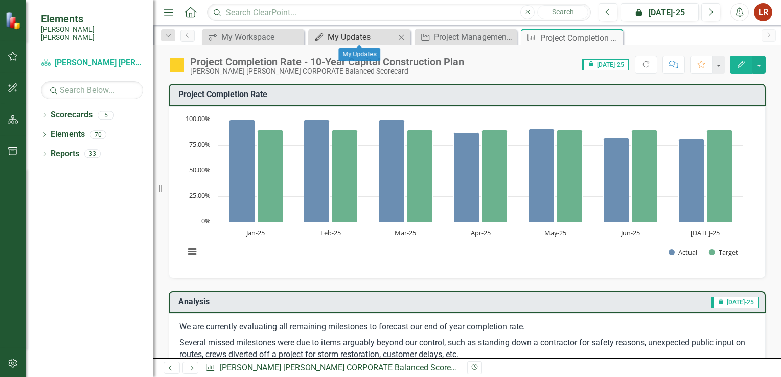
click at [341, 36] on div "My Updates" at bounding box center [361, 37] width 67 height 13
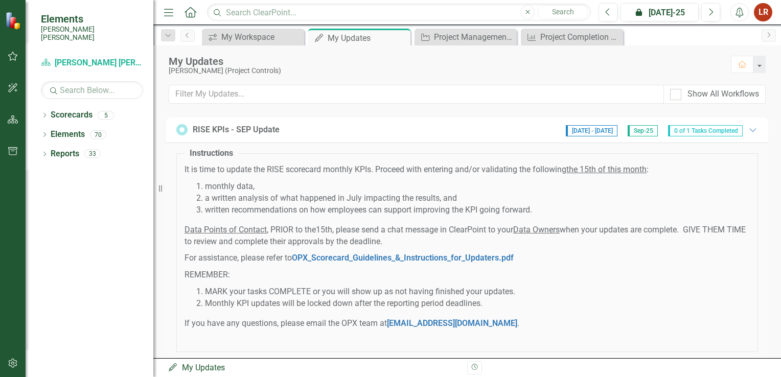
scroll to position [256, 0]
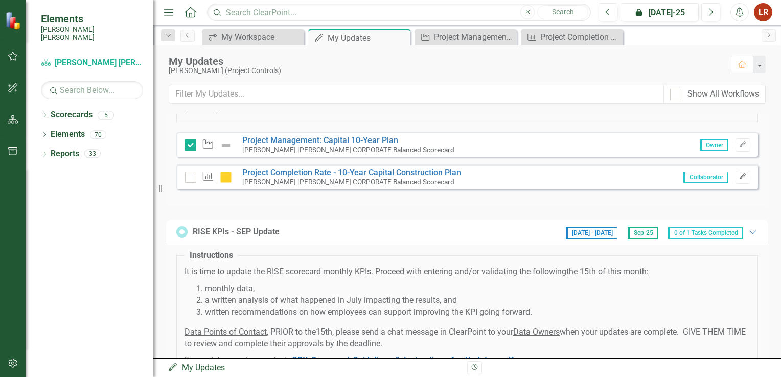
click at [739, 180] on icon "Edit" at bounding box center [743, 177] width 8 height 6
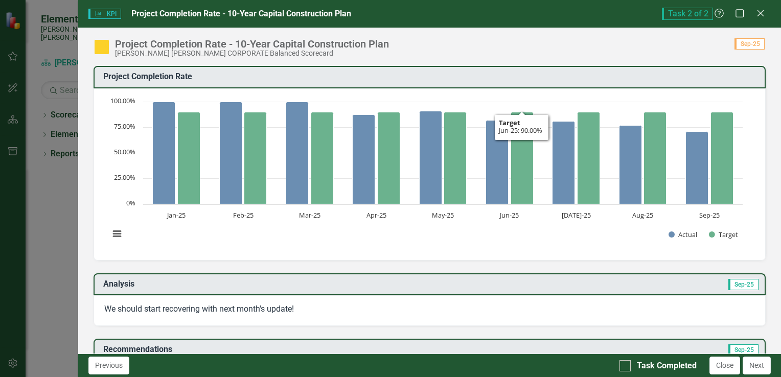
scroll to position [51, 0]
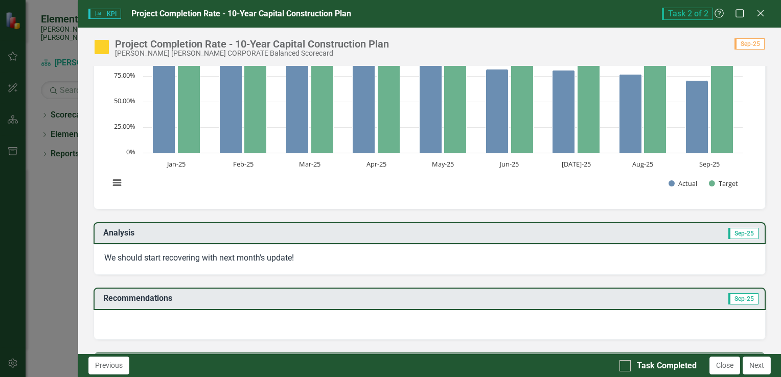
click at [246, 257] on p "We should start recovering with next month's update!" at bounding box center [429, 259] width 651 height 12
drag, startPoint x: 305, startPoint y: 248, endPoint x: 304, endPoint y: 256, distance: 7.2
click at [305, 257] on div "We should start recovering with next month's update!" at bounding box center [430, 259] width 672 height 31
drag, startPoint x: 304, startPoint y: 255, endPoint x: 300, endPoint y: 257, distance: 5.3
click at [301, 257] on p "We should start recovering with next month's update!" at bounding box center [429, 259] width 651 height 12
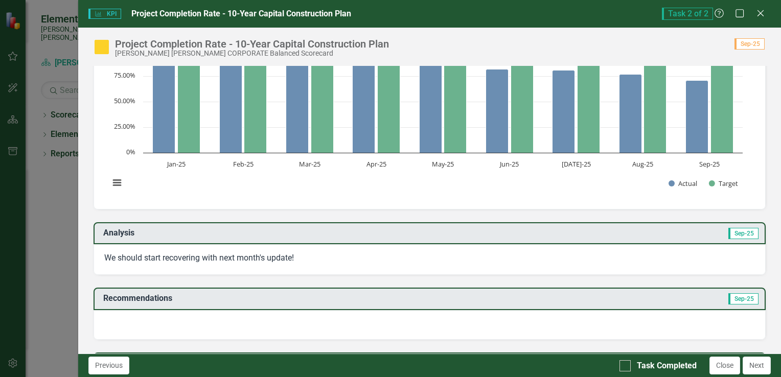
click at [297, 257] on p "We should start recovering with next month's update!" at bounding box center [429, 259] width 651 height 12
click at [757, 13] on icon "Close" at bounding box center [760, 13] width 13 height 10
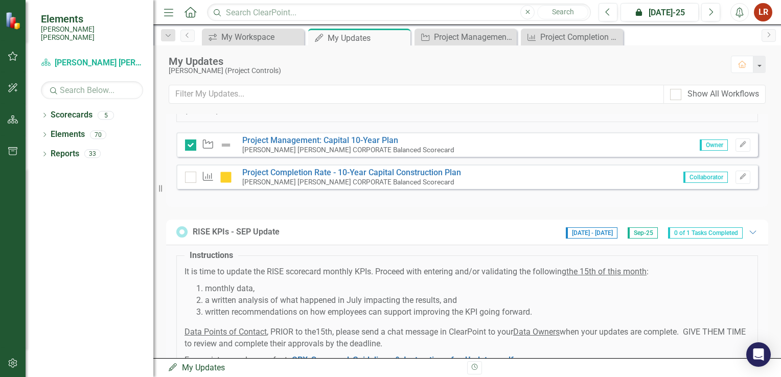
click at [278, 186] on small "[PERSON_NAME] [PERSON_NAME] CORPORATE Balanced Scorecard" at bounding box center [348, 182] width 212 height 8
click at [364, 186] on small "[PERSON_NAME] [PERSON_NAME] CORPORATE Balanced Scorecard" at bounding box center [348, 182] width 212 height 8
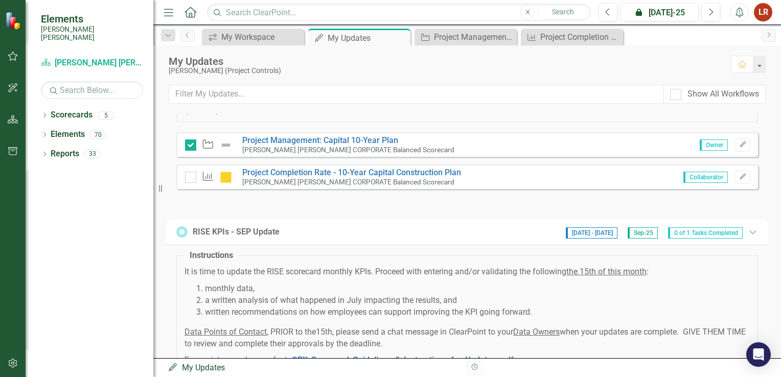
click at [375, 186] on small "[PERSON_NAME] [PERSON_NAME] CORPORATE Balanced Scorecard" at bounding box center [348, 182] width 212 height 8
click at [376, 186] on small "[PERSON_NAME] [PERSON_NAME] CORPORATE Balanced Scorecard" at bounding box center [348, 182] width 212 height 8
click at [606, 180] on div "KPI Project Completion Rate - 10-Year Capital Construction Plan [PERSON_NAME] […" at bounding box center [467, 177] width 582 height 25
click at [247, 186] on small "[PERSON_NAME] [PERSON_NAME] CORPORATE Balanced Scorecard" at bounding box center [348, 182] width 212 height 8
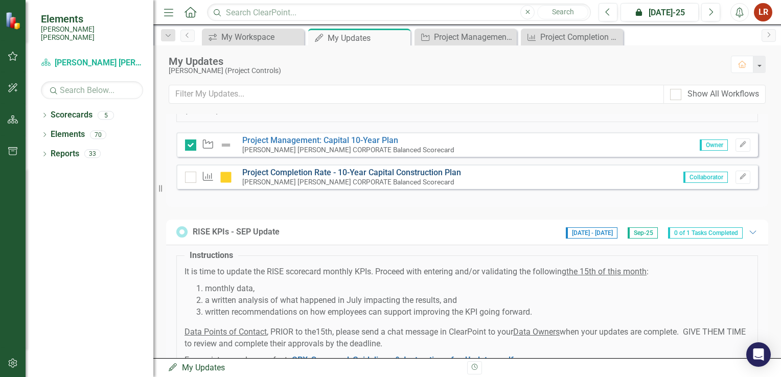
click at [305, 177] on link "Project Completion Rate - 10-Year Capital Construction Plan" at bounding box center [351, 173] width 219 height 10
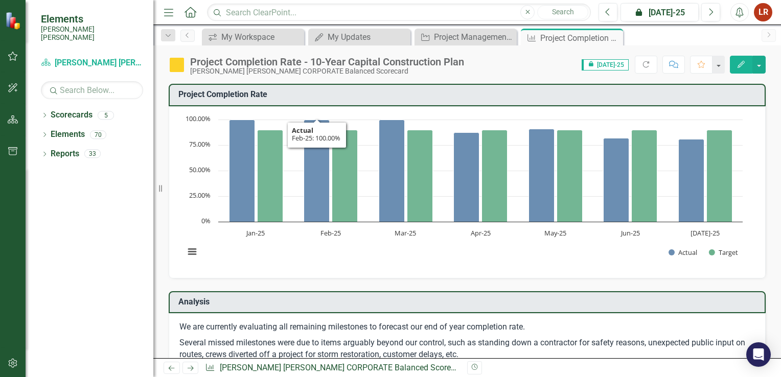
click at [305, 183] on icon "Feb-25, 100. Actual." at bounding box center [317, 171] width 26 height 102
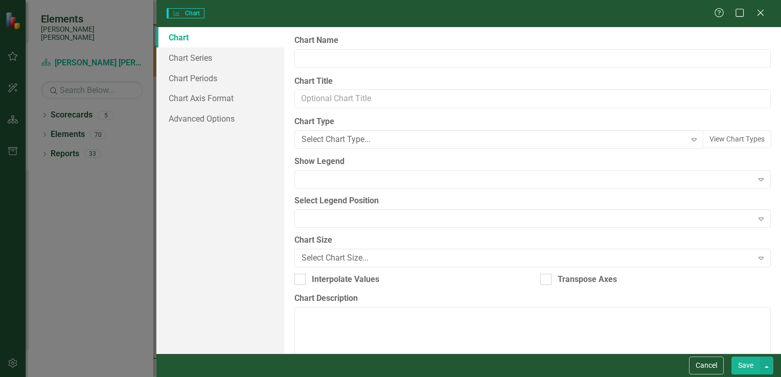
type input "Project Completion Rate"
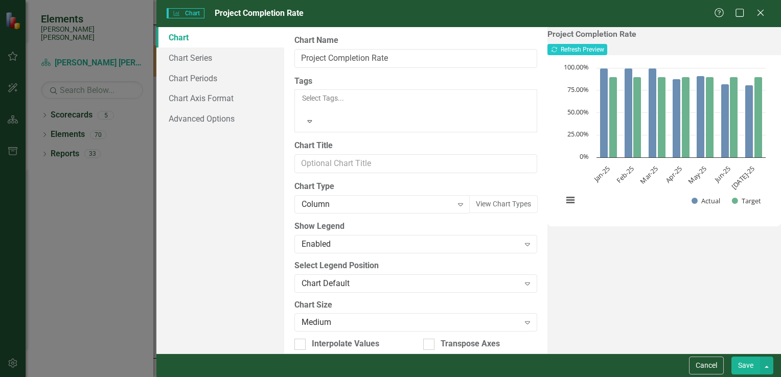
click at [115, 196] on div "Charts Chart Project Completion Rate Help Maximize Close Chart Chart Series Cha…" at bounding box center [390, 188] width 781 height 377
click at [765, 12] on icon "Close" at bounding box center [760, 13] width 13 height 10
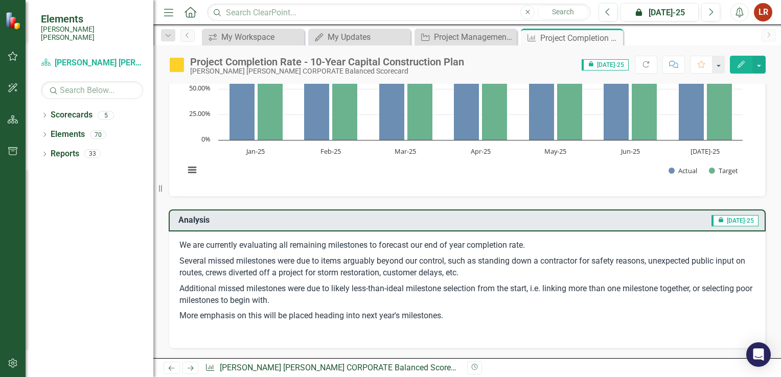
scroll to position [153, 0]
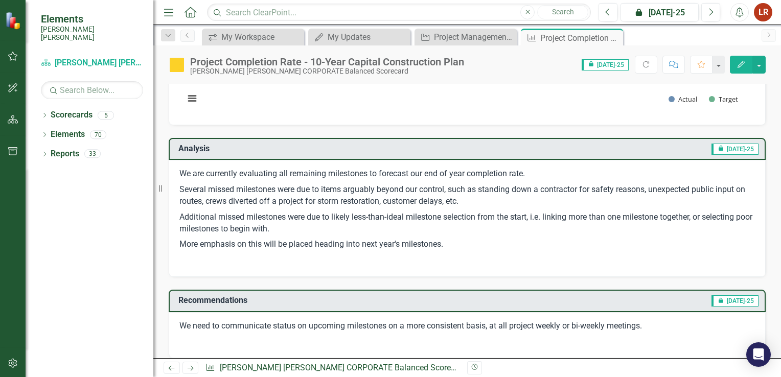
drag, startPoint x: 183, startPoint y: 172, endPoint x: 224, endPoint y: 184, distance: 43.5
click at [224, 186] on span "We are currently evaluating all remaining milestones to forecast our end of yea…" at bounding box center [467, 217] width 576 height 98
click at [225, 184] on p "Several missed milestones were due to items arguably beyond our control, such a…" at bounding box center [467, 196] width 576 height 28
click at [225, 183] on p "Several missed milestones were due to items arguably beyond our control, such a…" at bounding box center [467, 196] width 576 height 28
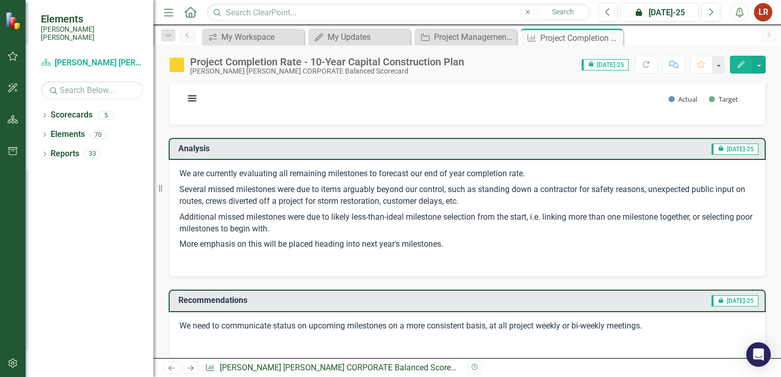
click at [225, 183] on p "Several missed milestones were due to items arguably beyond our control, such a…" at bounding box center [467, 196] width 576 height 28
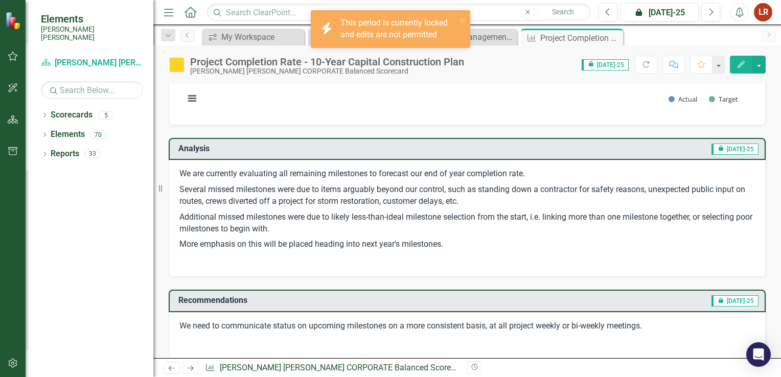
click at [225, 183] on p "Several missed milestones were due to items arguably beyond our control, such a…" at bounding box center [467, 196] width 576 height 28
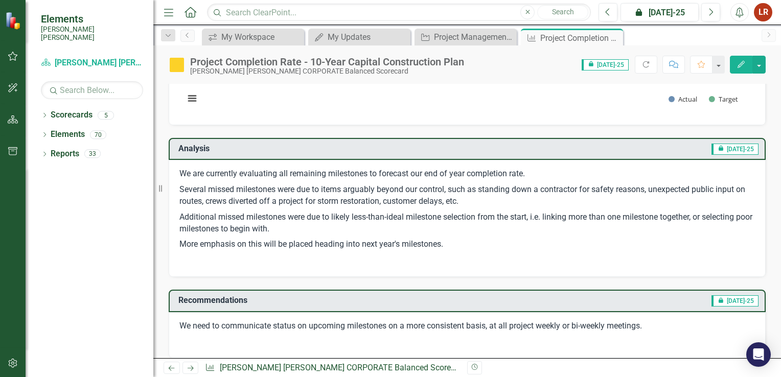
drag, startPoint x: 221, startPoint y: 208, endPoint x: 300, endPoint y: 227, distance: 81.0
click at [222, 210] on p "Additional missed milestones were due to likely less-than-ideal milestone selec…" at bounding box center [467, 224] width 576 height 28
drag, startPoint x: 441, startPoint y: 246, endPoint x: 189, endPoint y: 172, distance: 262.7
click at [183, 173] on span "We are currently evaluating all remaining milestones to forecast our end of yea…" at bounding box center [467, 217] width 576 height 98
drag, startPoint x: 206, startPoint y: 171, endPoint x: 196, endPoint y: 217, distance: 47.1
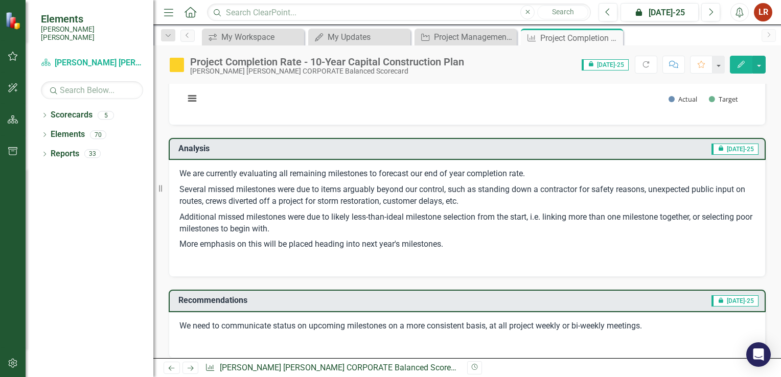
click at [196, 218] on p "Additional missed milestones were due to likely less-than-ideal milestone selec…" at bounding box center [467, 224] width 576 height 28
drag, startPoint x: 182, startPoint y: 166, endPoint x: 354, endPoint y: 233, distance: 184.2
click at [354, 234] on div "We are currently evaluating all remaining milestones to forecast our end of yea…" at bounding box center [467, 218] width 597 height 117
click at [336, 44] on div "Menu Home Search Close Search Previous icon.lock [DATE]-25 Next Alerts LR User …" at bounding box center [467, 188] width 628 height 377
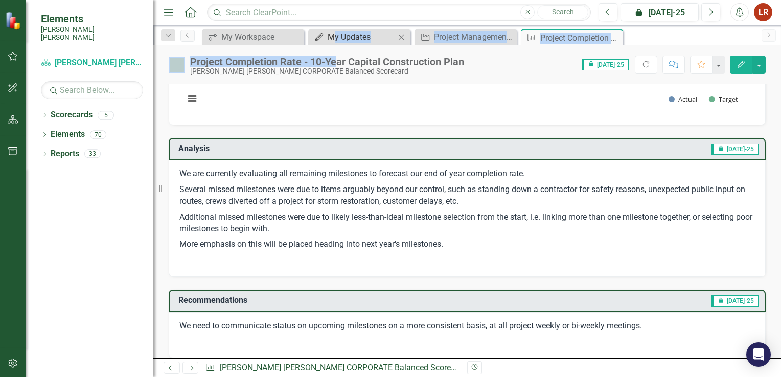
drag, startPoint x: 336, startPoint y: 44, endPoint x: 327, endPoint y: 38, distance: 10.8
click at [327, 38] on link "My Updates My Updates" at bounding box center [353, 37] width 84 height 13
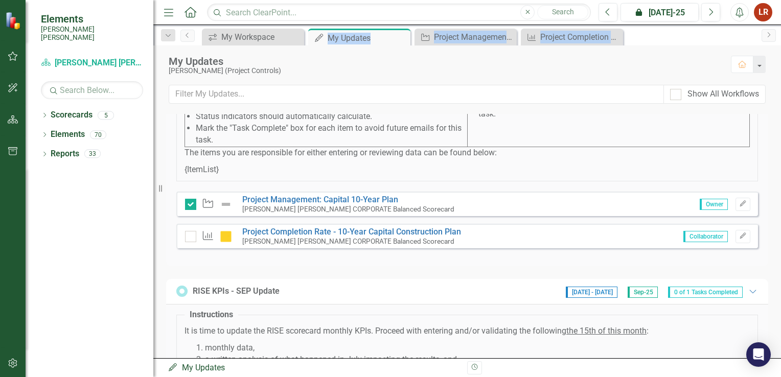
scroll to position [205, 0]
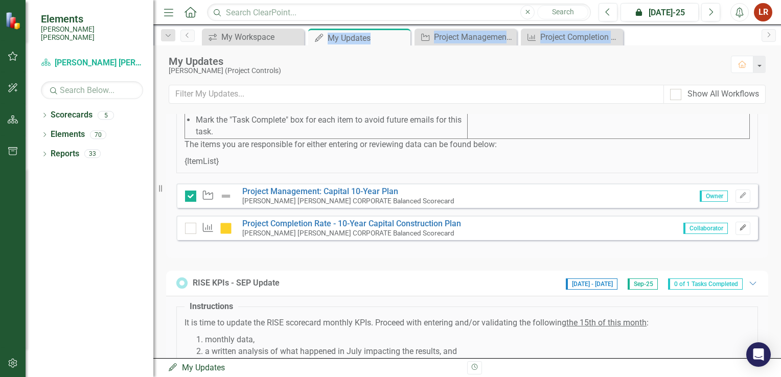
click at [736, 232] on button "Edit" at bounding box center [743, 228] width 15 height 13
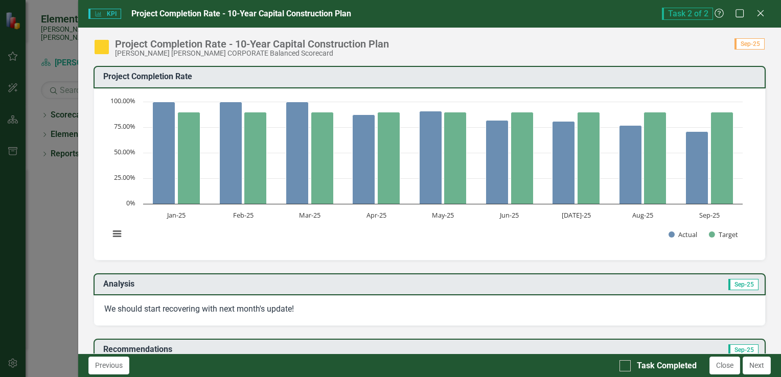
click at [292, 304] on p "We should start recovering with next month's update!" at bounding box center [429, 310] width 651 height 12
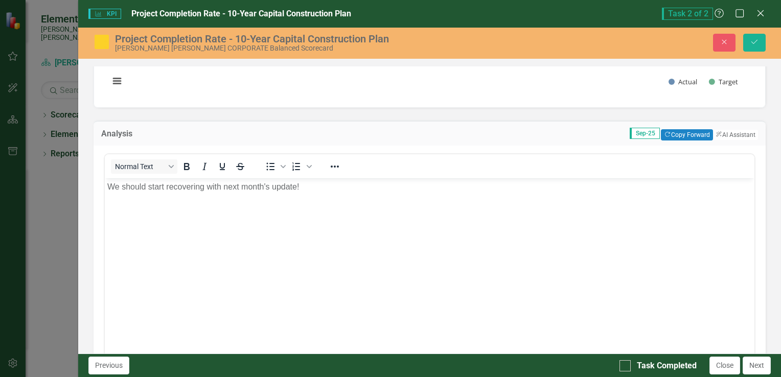
scroll to position [0, 0]
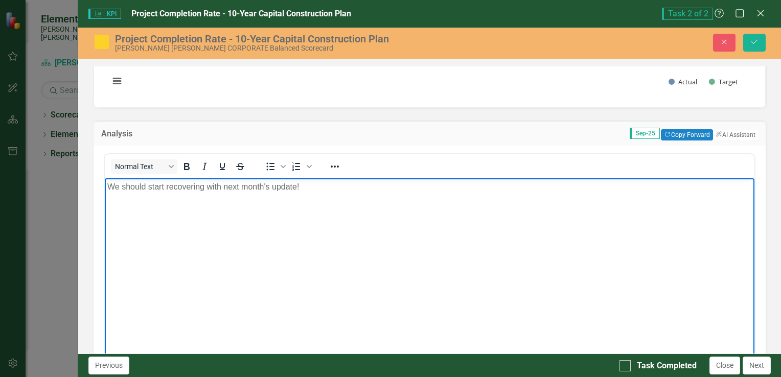
click at [177, 232] on body "We should start recovering with next month's update!" at bounding box center [429, 254] width 650 height 153
drag, startPoint x: 333, startPoint y: 185, endPoint x: -43, endPoint y: 189, distance: 376.8
click at [104, 189] on html "We should start recovering with next month's update!" at bounding box center [429, 254] width 650 height 153
click at [229, 254] on body "We are currently evaluating all remaining milestones to forecast our ene" at bounding box center [429, 254] width 650 height 153
drag, startPoint x: 393, startPoint y: 189, endPoint x: 60, endPoint y: 187, distance: 332.8
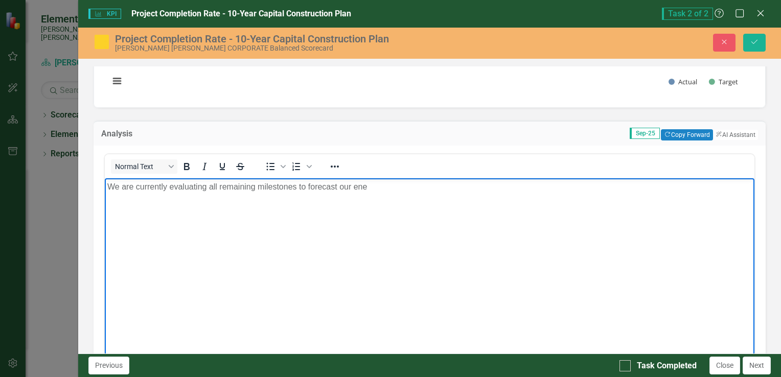
click at [104, 187] on html "We are currently evaluating all remaining milestones to forecast our ene" at bounding box center [429, 254] width 650 height 153
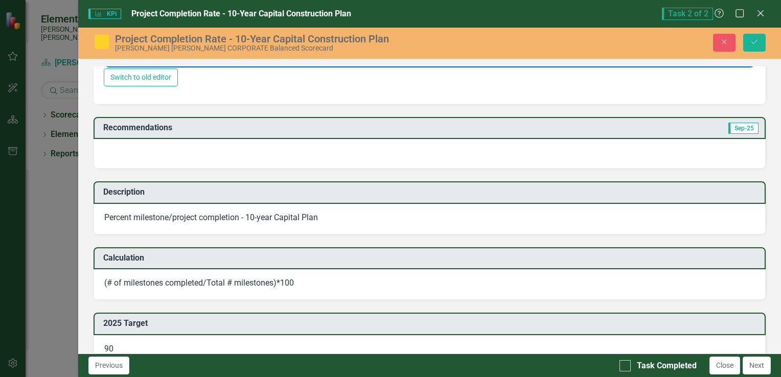
scroll to position [460, 0]
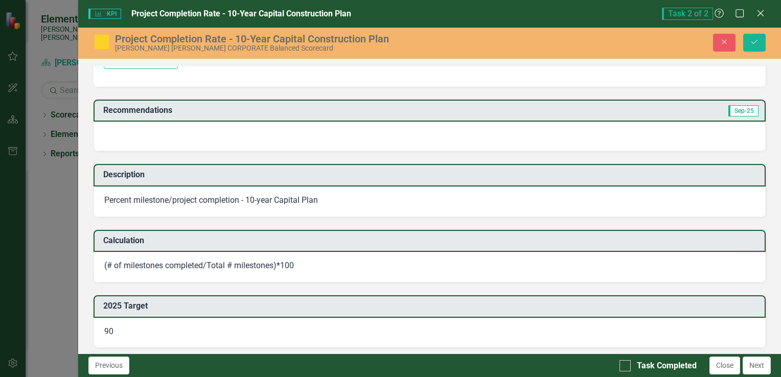
click at [150, 143] on div at bounding box center [430, 137] width 672 height 30
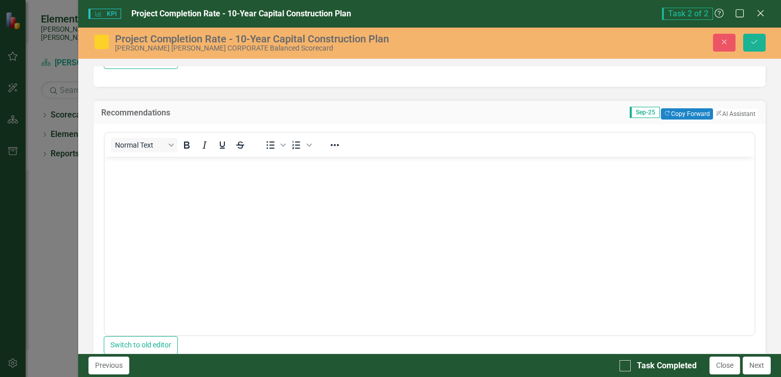
scroll to position [0, 0]
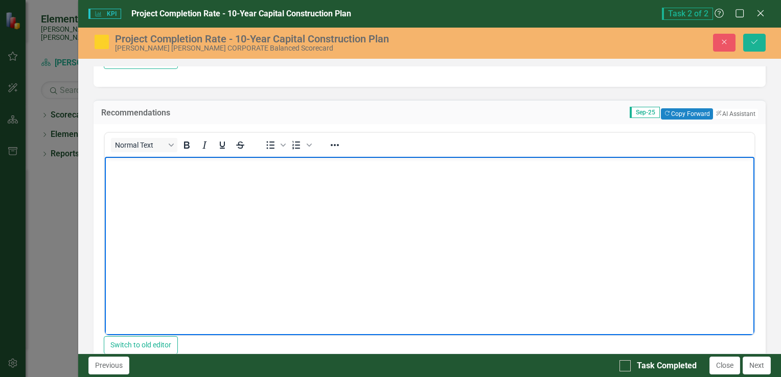
click at [167, 193] on body "Rich Text Area. Press ALT-0 for help." at bounding box center [429, 233] width 650 height 153
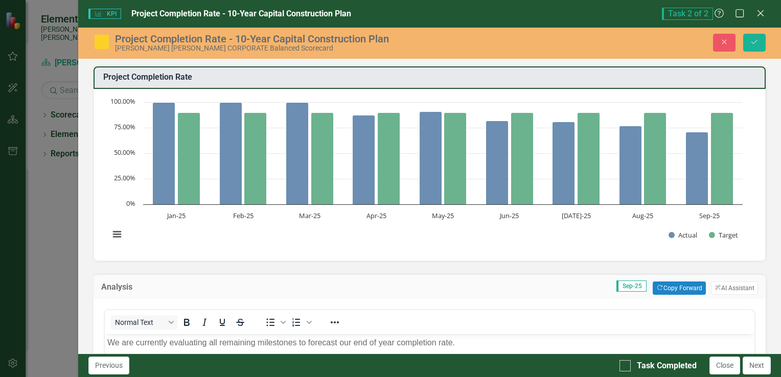
scroll to position [460, 0]
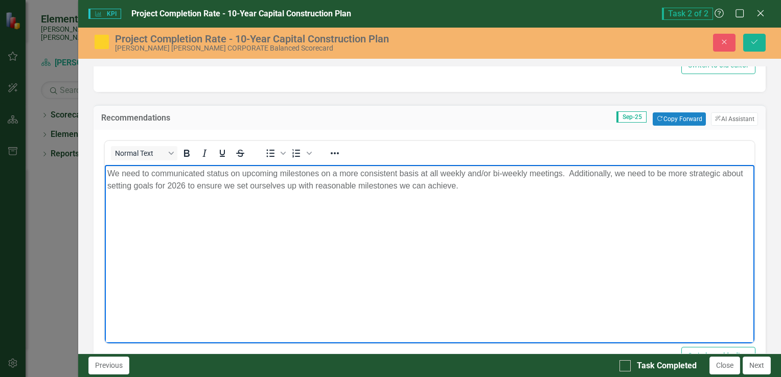
click at [153, 186] on p "We need to communicated status on upcoming milestones on a more consistent basi…" at bounding box center [429, 180] width 645 height 25
click at [474, 187] on p "We need to communicated status on upcoming milestones on a more consistent basi…" at bounding box center [429, 180] width 645 height 25
click at [372, 186] on p "We need to communicated status on upcoming milestones on a more consistent basi…" at bounding box center [429, 180] width 645 height 25
click at [582, 319] on html "We need to communicated status on upcoming milestones on a more consistent basi…" at bounding box center [429, 241] width 650 height 153
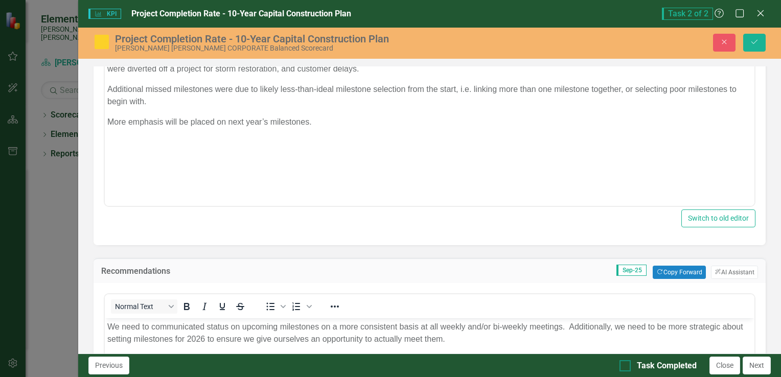
click at [628, 366] on div at bounding box center [625, 365] width 11 height 11
click at [626, 366] on input "Task Completed" at bounding box center [623, 363] width 7 height 7
checkbox input "true"
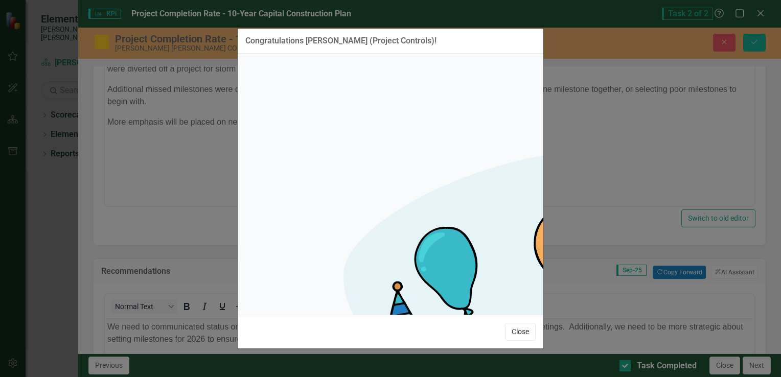
click at [521, 323] on button "Close" at bounding box center [520, 332] width 31 height 18
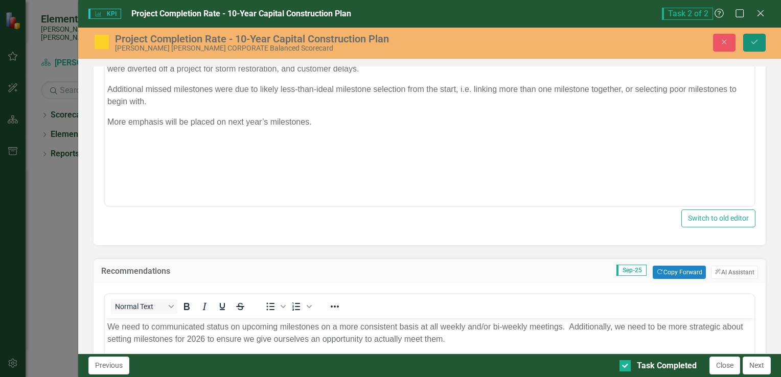
click at [752, 42] on icon "Save" at bounding box center [754, 41] width 9 height 7
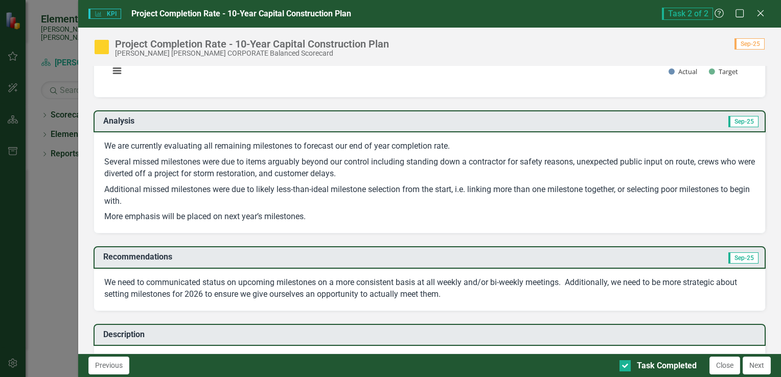
scroll to position [102, 0]
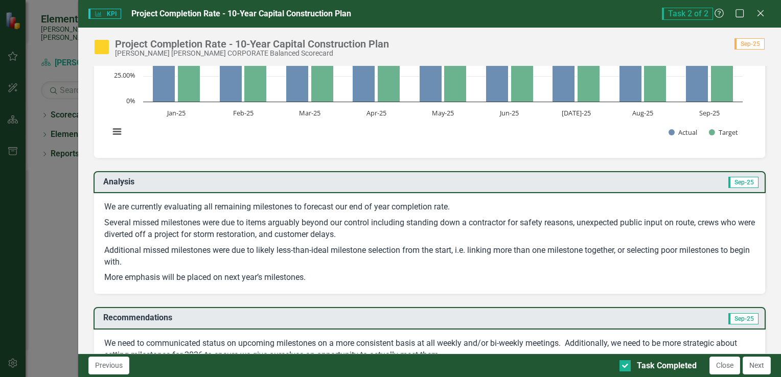
click at [755, 363] on button "Next" at bounding box center [757, 366] width 28 height 18
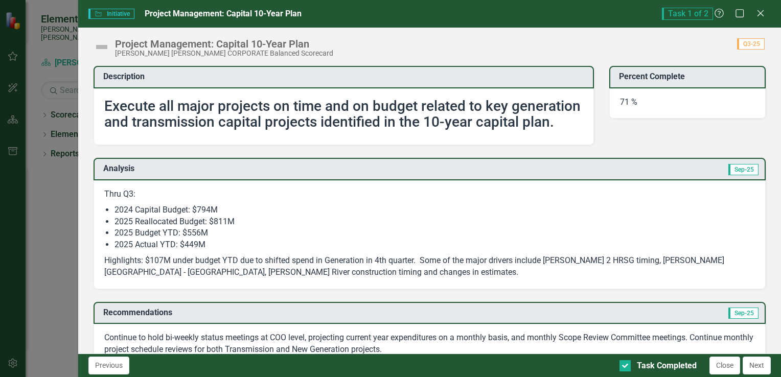
checkbox input "true"
